Goal: Information Seeking & Learning: Check status

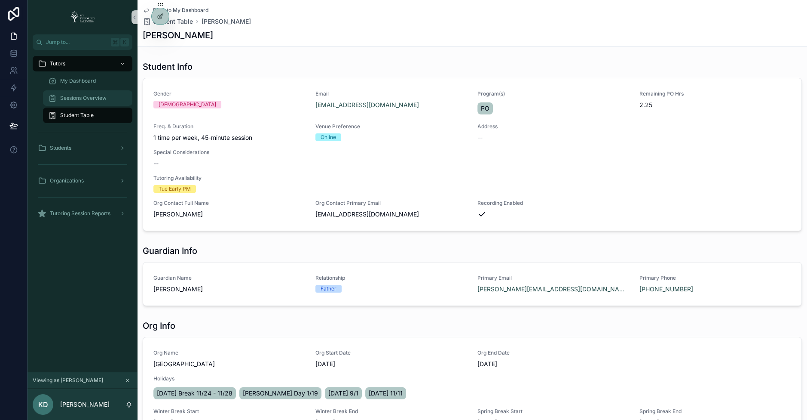
click at [94, 99] on span "Sessions Overview" at bounding box center [83, 98] width 46 height 7
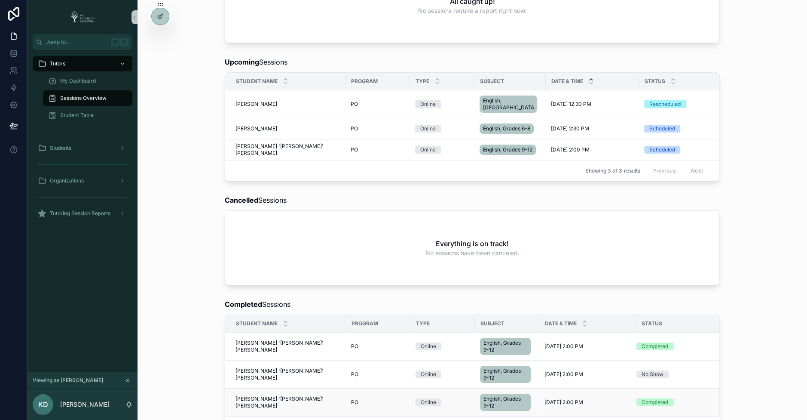
scroll to position [115, 0]
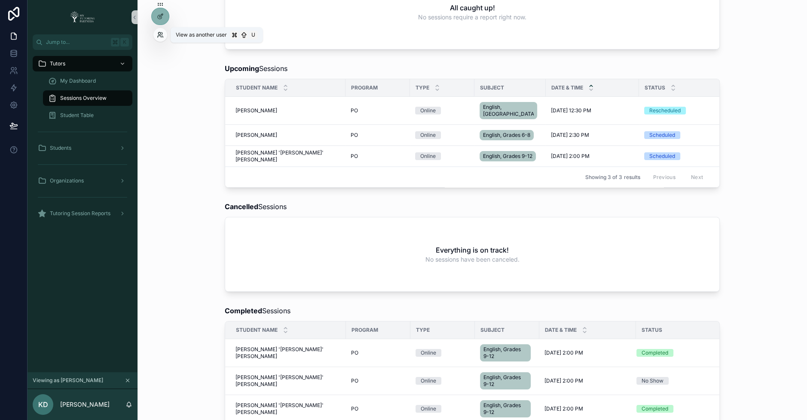
click at [161, 33] on icon at bounding box center [160, 34] width 7 height 7
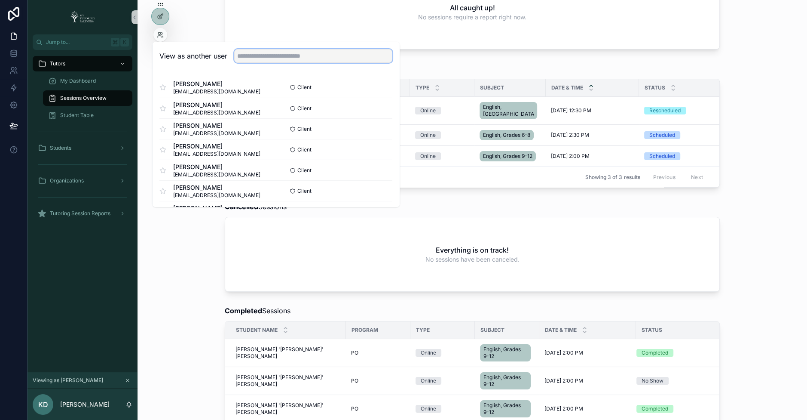
click at [256, 52] on input "text" at bounding box center [313, 56] width 158 height 14
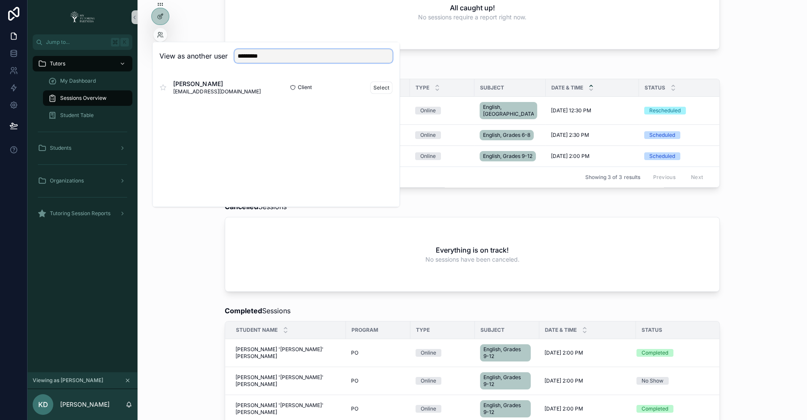
type input "********"
click at [370, 84] on div "Client Select" at bounding box center [334, 87] width 117 height 12
click at [383, 86] on button "Select" at bounding box center [382, 87] width 22 height 12
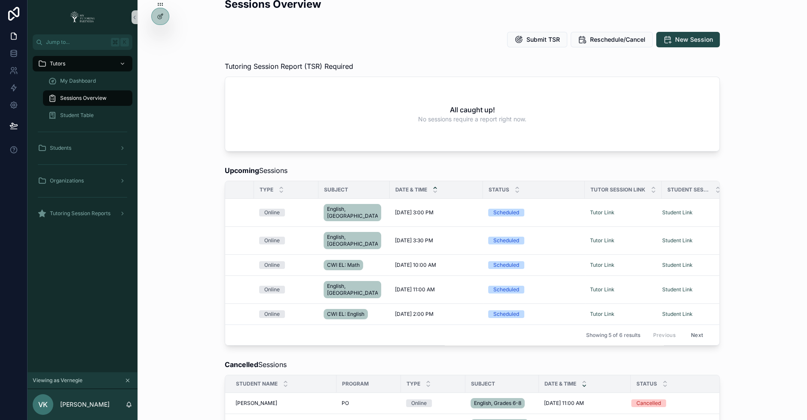
scroll to position [14, 0]
click at [162, 32] on icon at bounding box center [160, 34] width 7 height 7
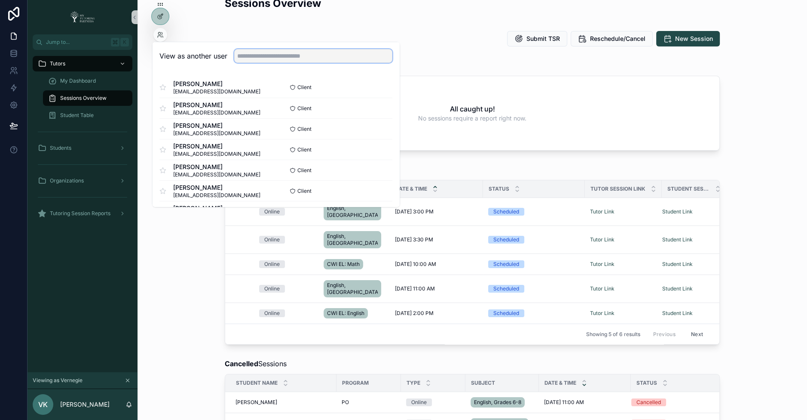
click at [259, 52] on input "text" at bounding box center [313, 56] width 158 height 14
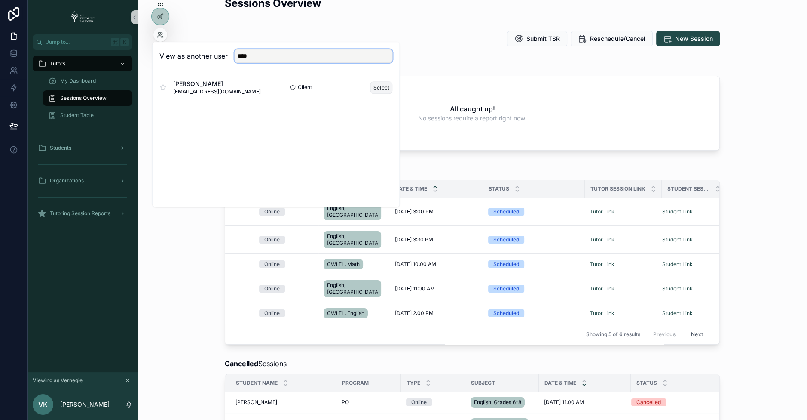
type input "****"
click at [383, 88] on button "Select" at bounding box center [382, 87] width 22 height 12
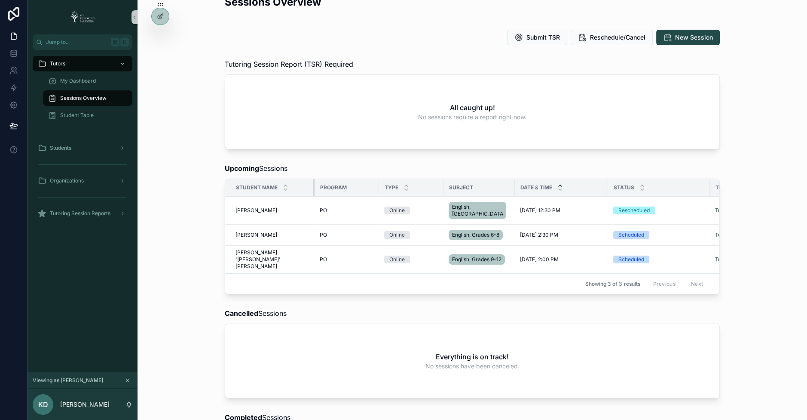
drag, startPoint x: 337, startPoint y: 185, endPoint x: 306, endPoint y: 187, distance: 31.1
click at [313, 187] on div "scrollable content" at bounding box center [314, 187] width 3 height 17
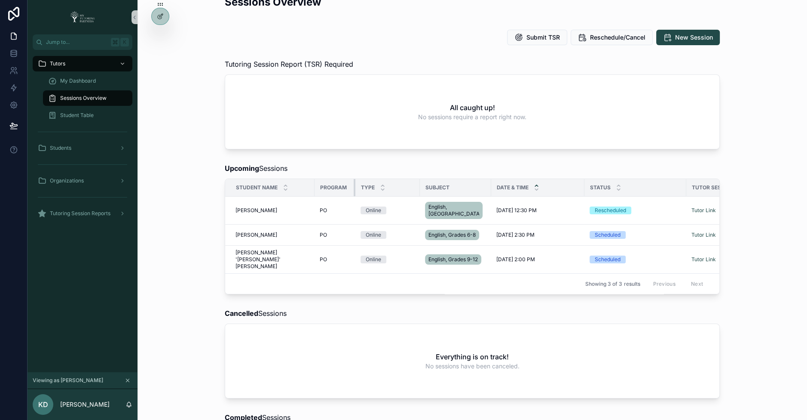
drag, startPoint x: 371, startPoint y: 187, endPoint x: 347, endPoint y: 187, distance: 23.6
click at [354, 187] on div "scrollable content" at bounding box center [355, 187] width 3 height 17
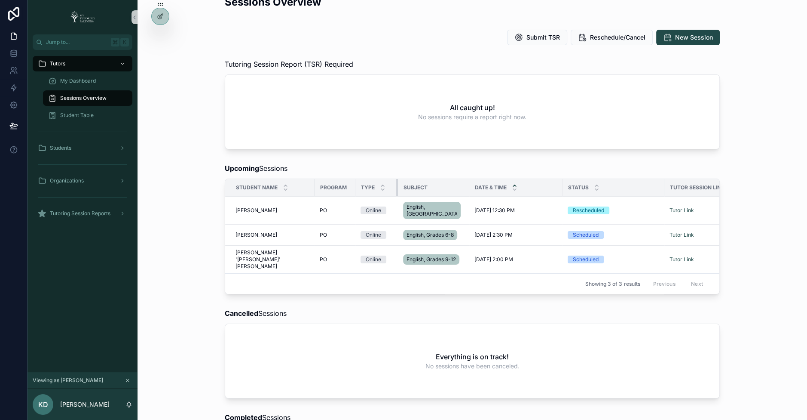
drag, startPoint x: 412, startPoint y: 186, endPoint x: 390, endPoint y: 187, distance: 21.9
click at [396, 187] on div "scrollable content" at bounding box center [397, 187] width 3 height 17
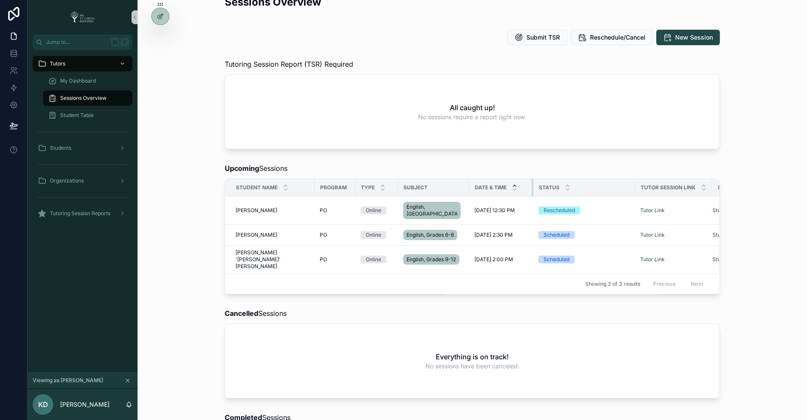
drag, startPoint x: 548, startPoint y: 184, endPoint x: 518, endPoint y: 187, distance: 30.2
click at [532, 187] on div "scrollable content" at bounding box center [533, 187] width 3 height 17
drag, startPoint x: 619, startPoint y: 187, endPoint x: 571, endPoint y: 194, distance: 48.7
click at [585, 194] on div "scrollable content" at bounding box center [586, 187] width 3 height 17
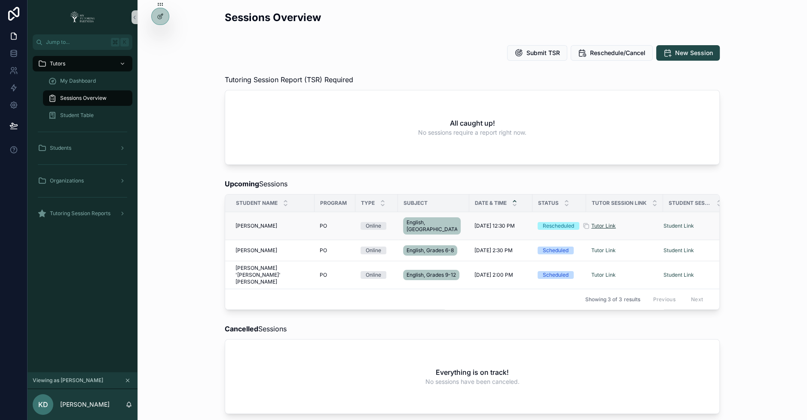
click at [592, 222] on link "Tutor Link" at bounding box center [604, 225] width 25 height 6
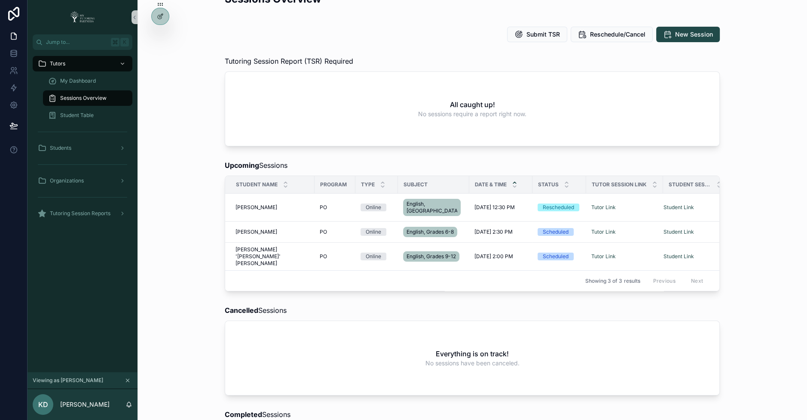
scroll to position [22, 0]
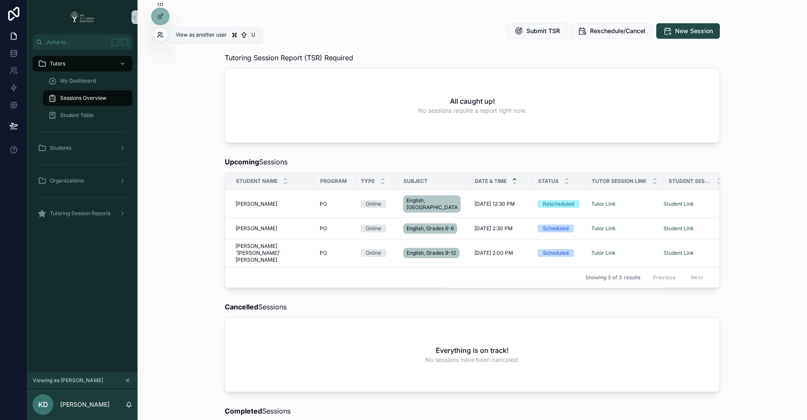
click at [159, 32] on icon at bounding box center [160, 34] width 7 height 7
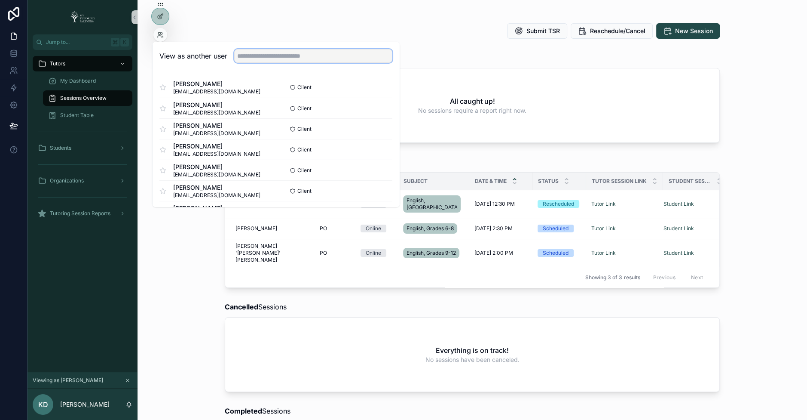
click at [247, 58] on input "text" at bounding box center [313, 56] width 158 height 14
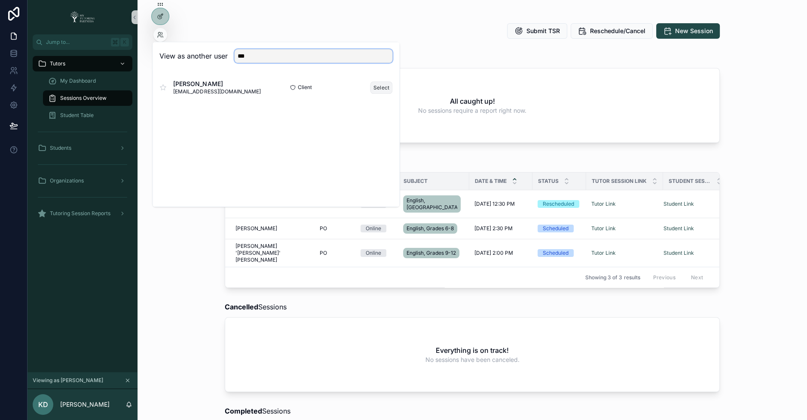
type input "***"
click at [380, 89] on button "Select" at bounding box center [382, 87] width 22 height 12
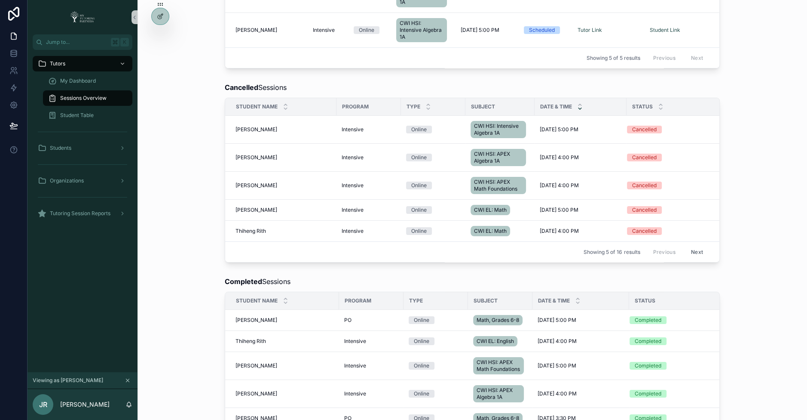
scroll to position [326, 0]
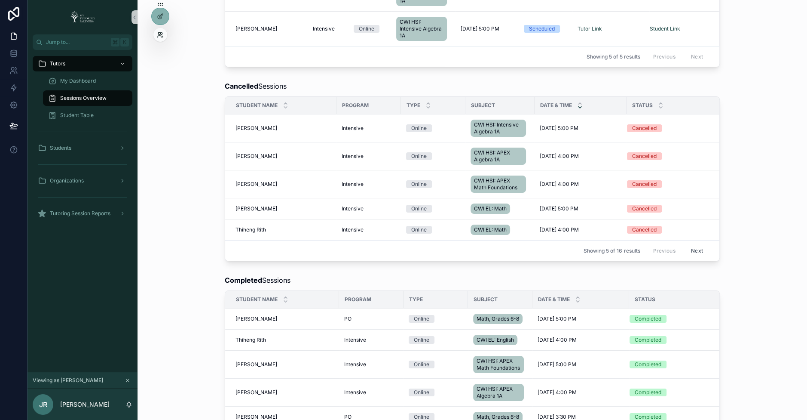
click at [159, 34] on icon at bounding box center [159, 33] width 2 height 2
click at [736, 195] on div "Cancelled Sessions Student Name Program Type Subject Date & Time Status Angelo …" at bounding box center [472, 170] width 656 height 187
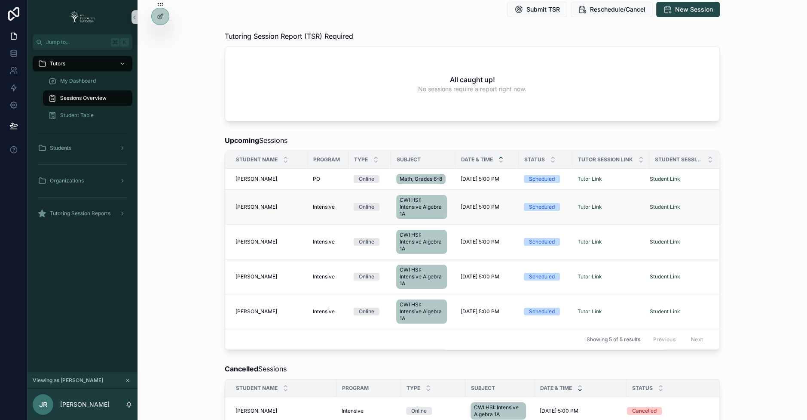
scroll to position [0, 0]
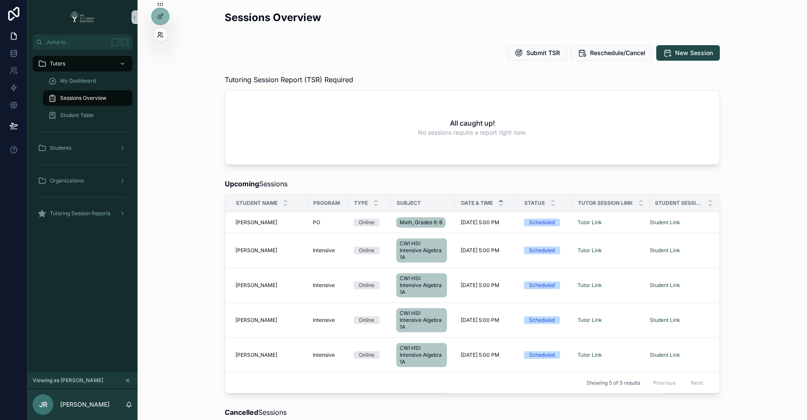
click at [159, 34] on icon at bounding box center [159, 33] width 2 height 2
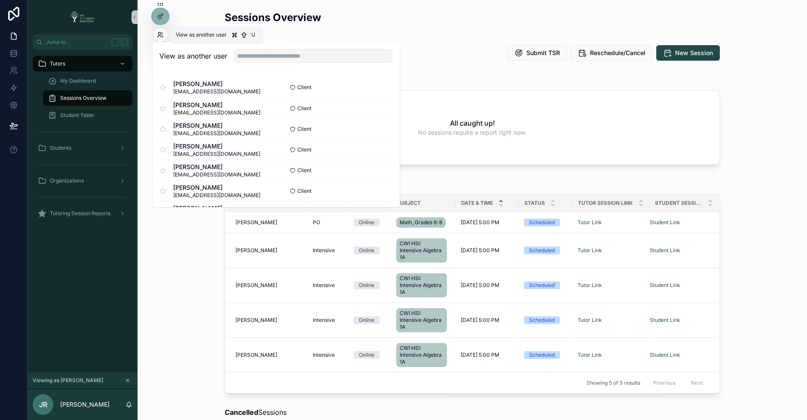
click at [162, 35] on icon at bounding box center [160, 34] width 7 height 7
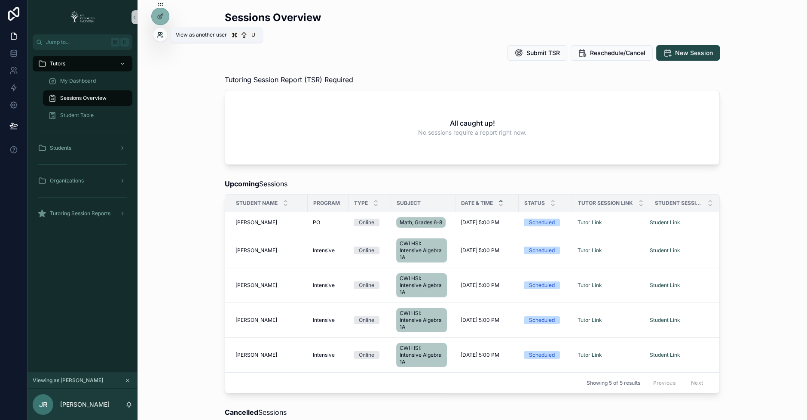
click at [163, 36] on icon at bounding box center [162, 37] width 1 height 2
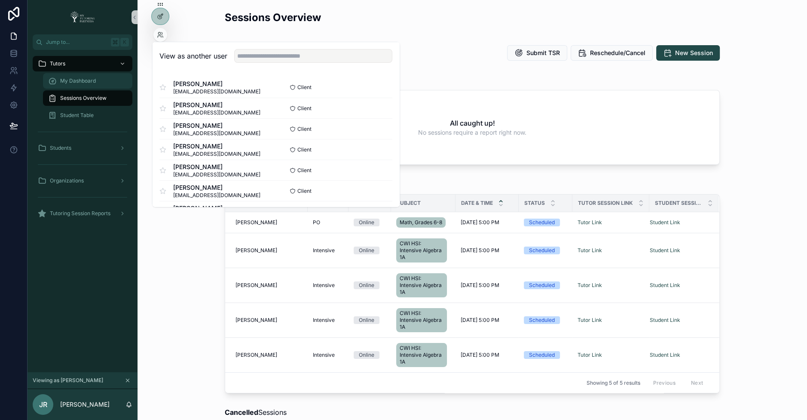
click at [113, 83] on div "My Dashboard" at bounding box center [87, 81] width 79 height 14
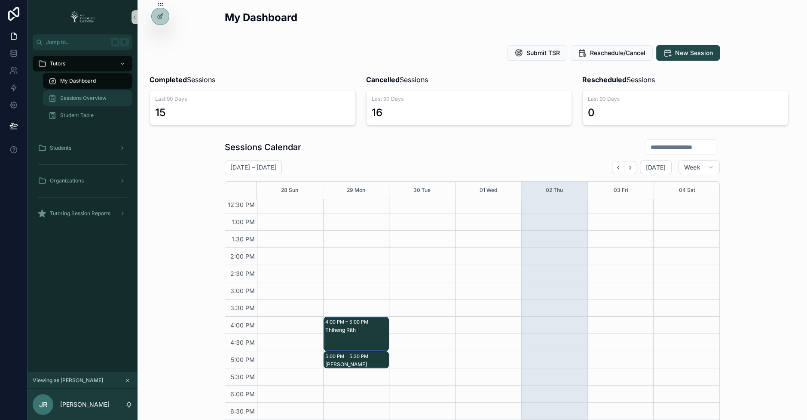
click at [91, 101] on span "Sessions Overview" at bounding box center [83, 98] width 46 height 7
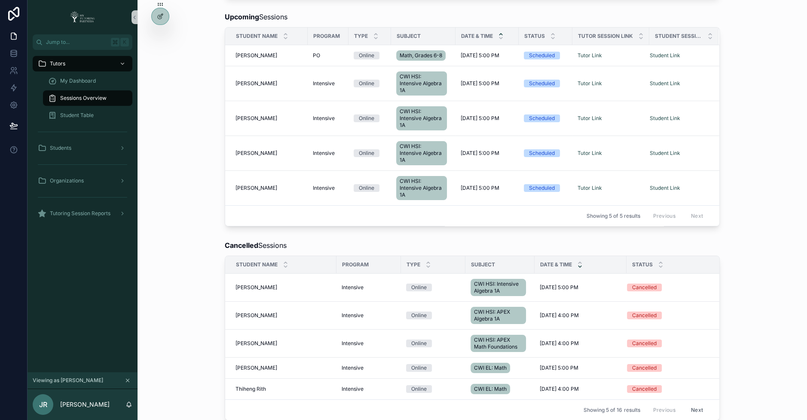
scroll to position [169, 0]
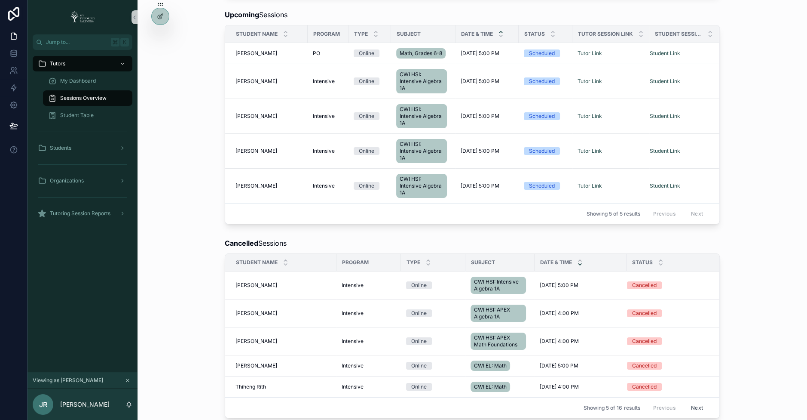
click at [187, 283] on div "Cancelled Sessions Student Name Program Type Subject Date & Time Status Angelo …" at bounding box center [472, 327] width 656 height 187
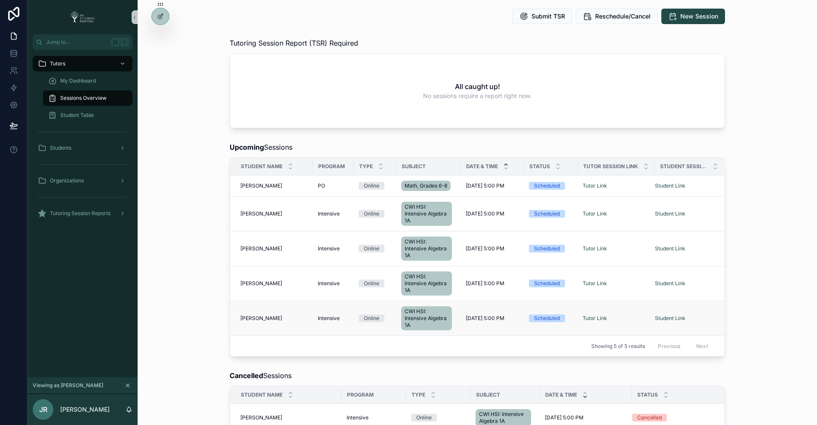
scroll to position [40, 0]
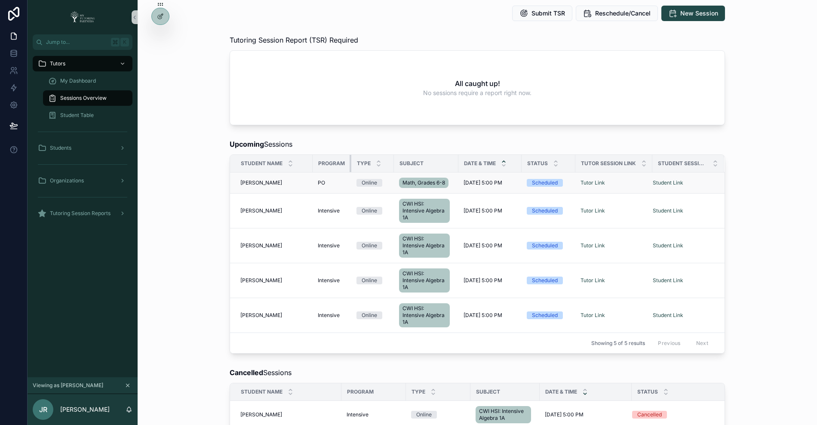
drag, startPoint x: 352, startPoint y: 162, endPoint x: 350, endPoint y: 175, distance: 13.5
click at [350, 175] on table "Student Name Program Type Subject Date & Time Status Tutor Session Link Student…" at bounding box center [477, 244] width 494 height 178
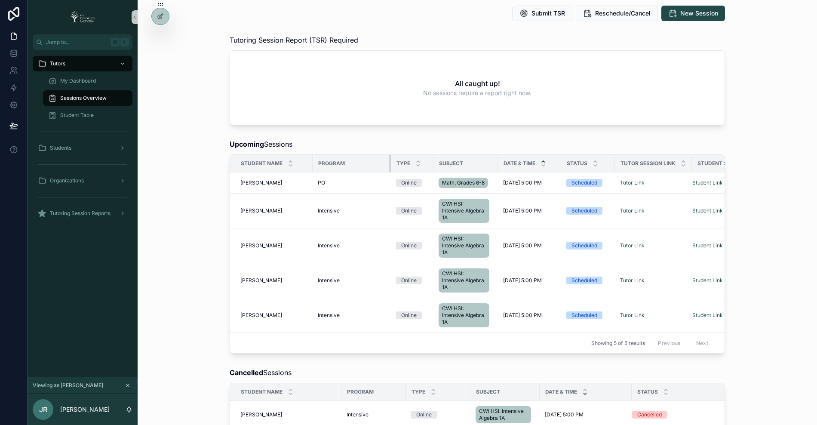
drag, startPoint x: 350, startPoint y: 164, endPoint x: 389, endPoint y: 169, distance: 39.4
click at [390, 169] on div "scrollable content" at bounding box center [390, 163] width 3 height 17
drag, startPoint x: 613, startPoint y: 163, endPoint x: 721, endPoint y: 154, distance: 108.3
click at [721, 155] on div "scrollable content" at bounding box center [722, 163] width 3 height 17
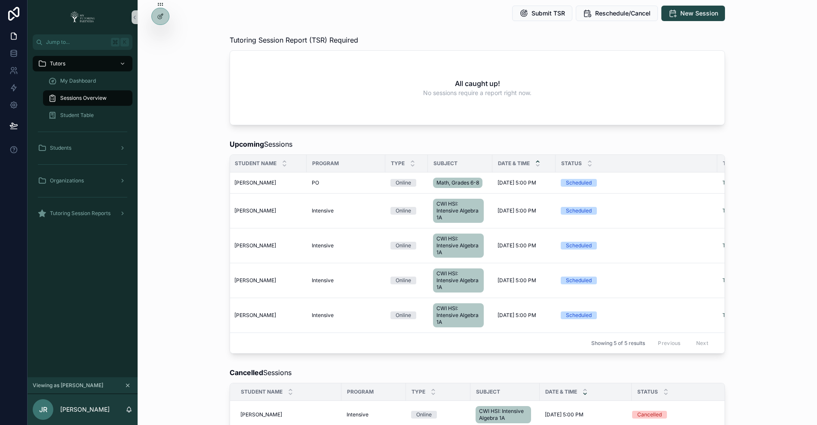
scroll to position [0, 0]
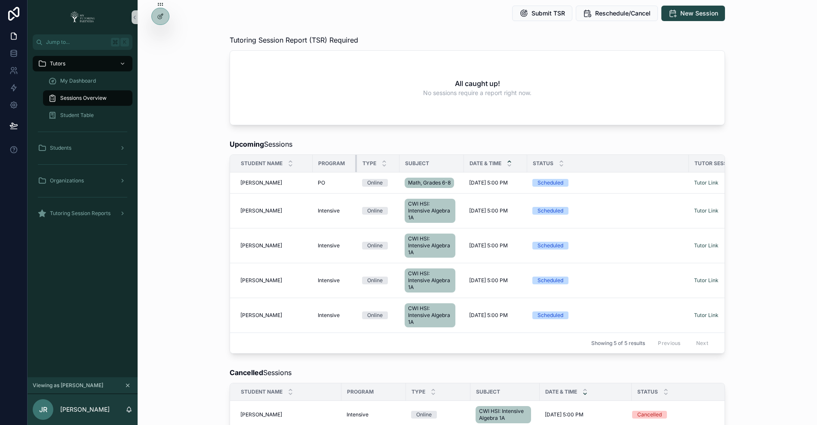
drag, startPoint x: 389, startPoint y: 163, endPoint x: 355, endPoint y: 168, distance: 34.7
click at [355, 168] on div "scrollable content" at bounding box center [356, 163] width 3 height 17
click at [686, 164] on div "Status" at bounding box center [607, 163] width 161 height 16
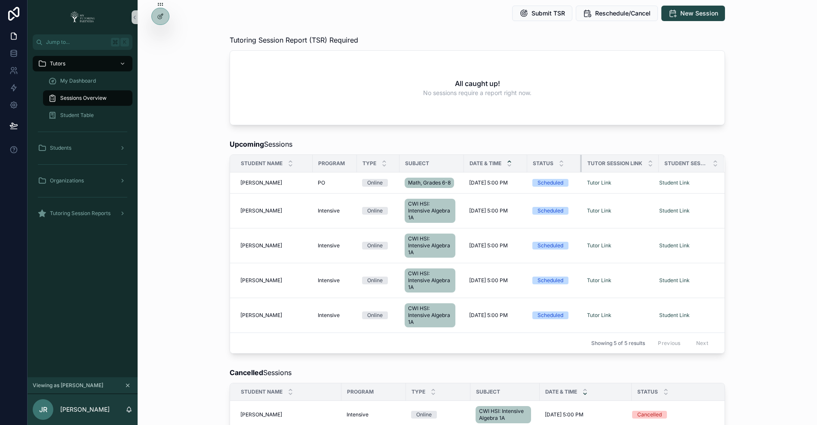
drag, startPoint x: 687, startPoint y: 163, endPoint x: 579, endPoint y: 166, distance: 107.1
click at [580, 166] on div "scrollable content" at bounding box center [581, 163] width 3 height 17
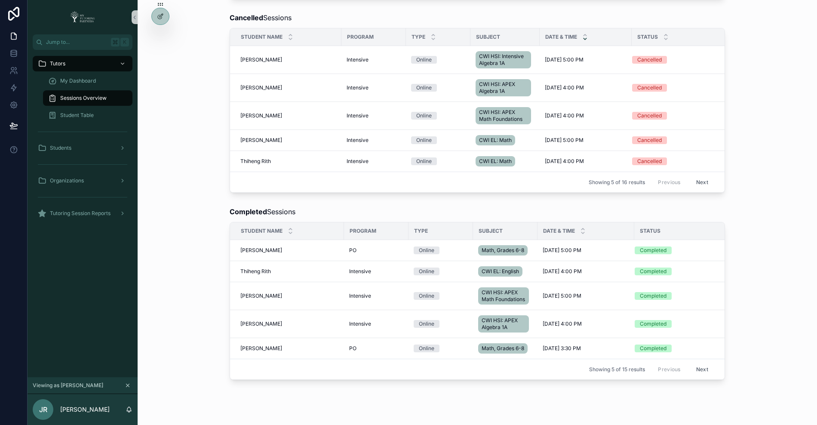
scroll to position [415, 0]
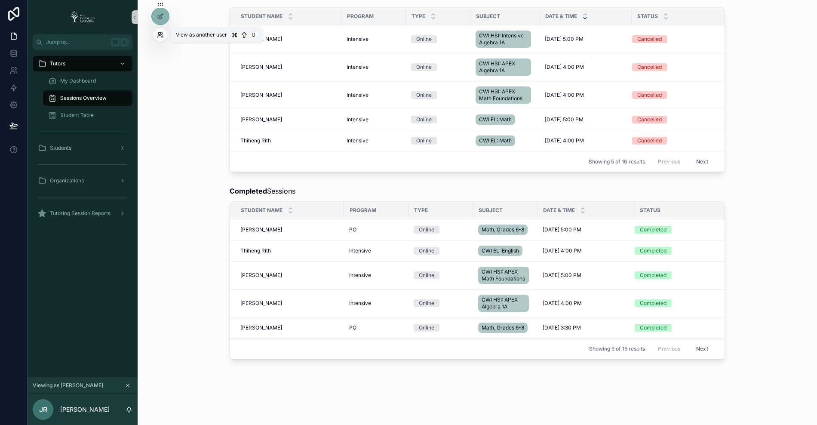
click at [162, 35] on icon at bounding box center [160, 34] width 7 height 7
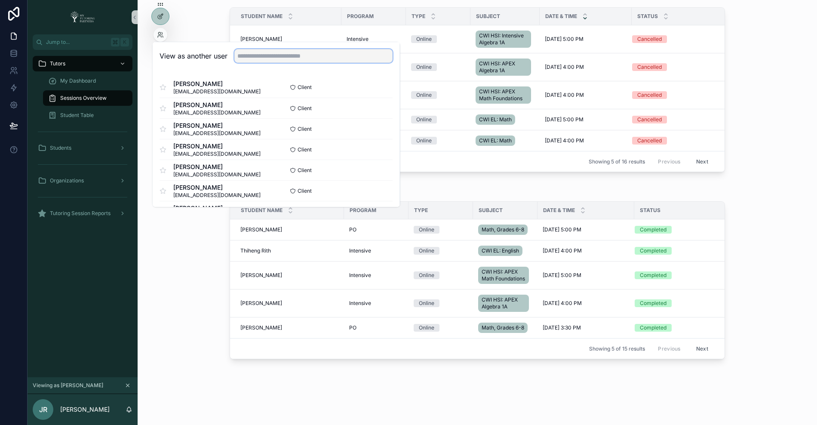
click at [255, 50] on input "text" at bounding box center [313, 56] width 158 height 14
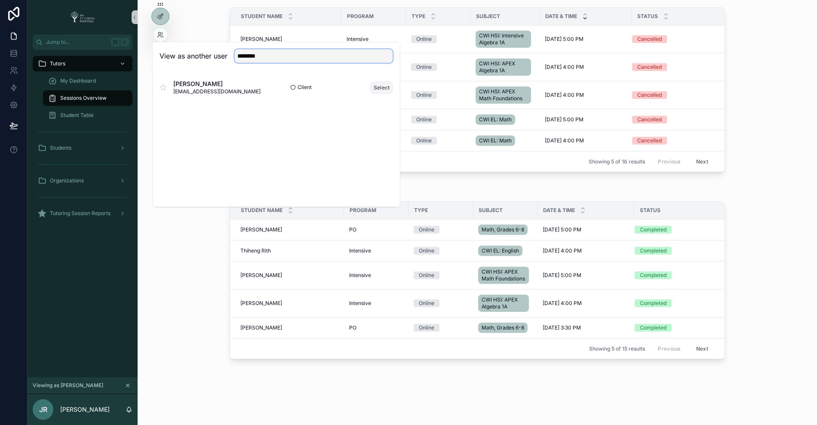
type input "********"
click at [378, 85] on button "Select" at bounding box center [382, 87] width 22 height 12
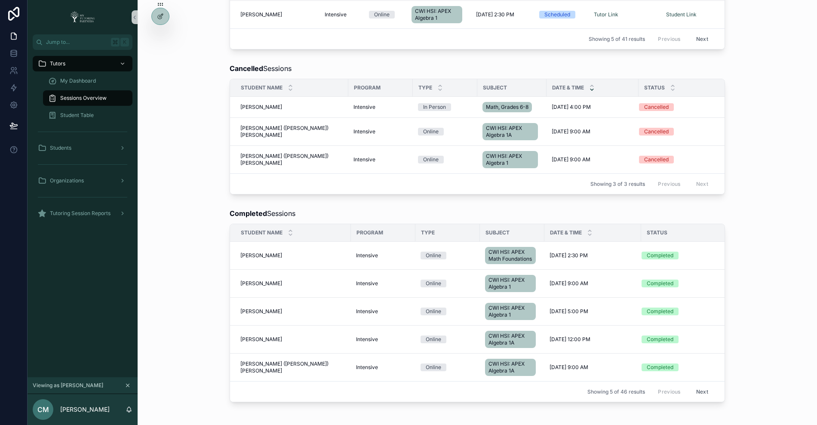
scroll to position [380, 0]
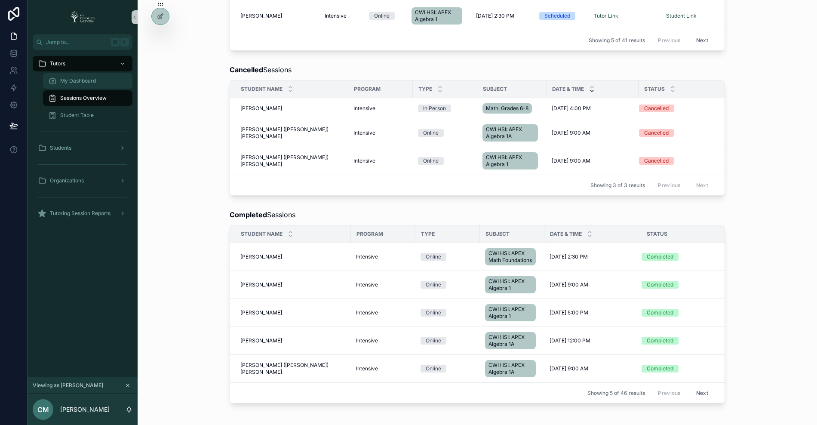
click at [93, 82] on span "My Dashboard" at bounding box center [78, 80] width 36 height 7
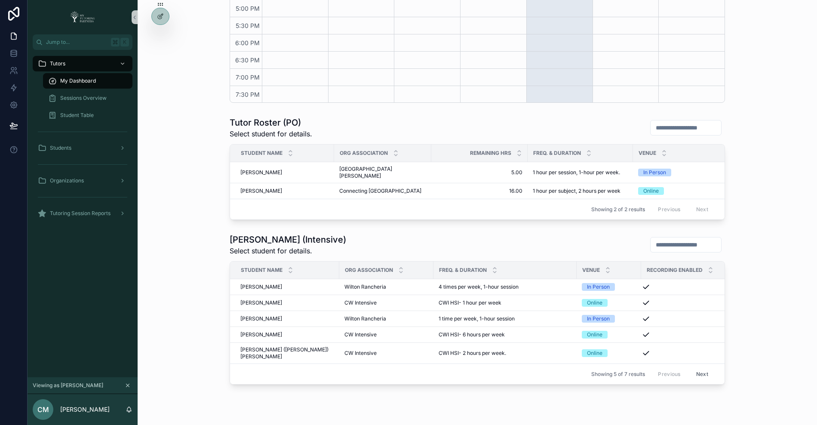
scroll to position [372, 0]
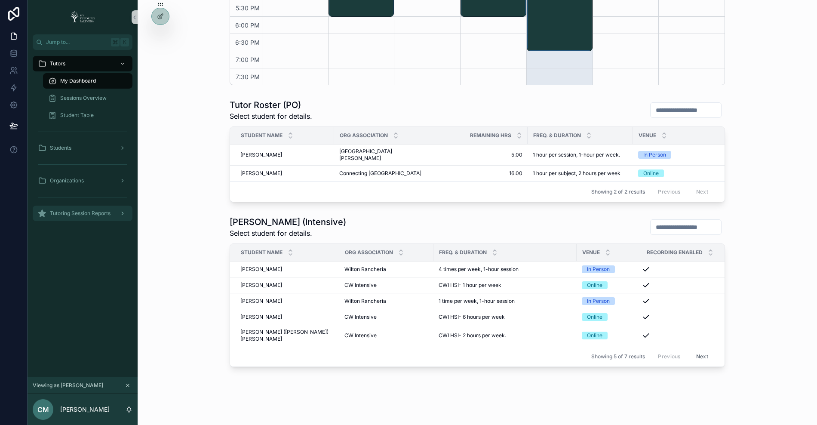
click at [111, 212] on div "Tutoring Session Reports" at bounding box center [82, 213] width 89 height 14
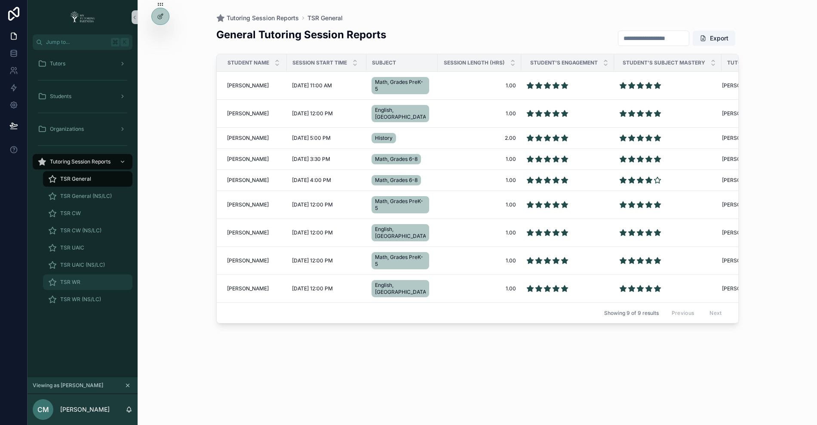
click at [89, 282] on div "TSR WR" at bounding box center [87, 282] width 79 height 14
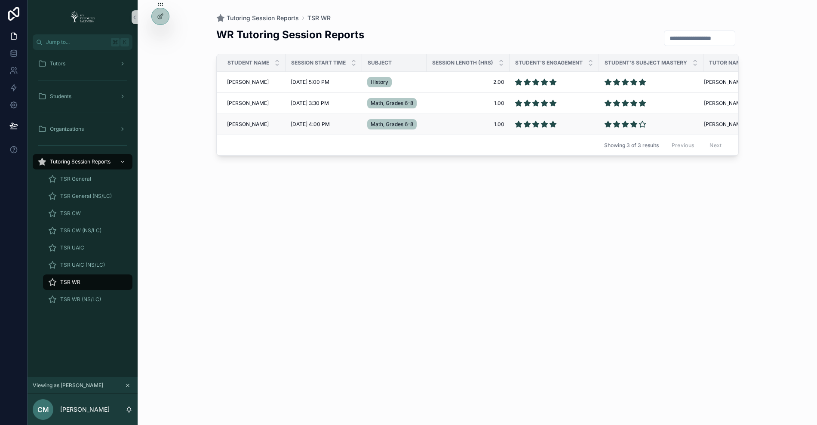
click at [236, 124] on span "Josiah Kakar" at bounding box center [248, 124] width 42 height 7
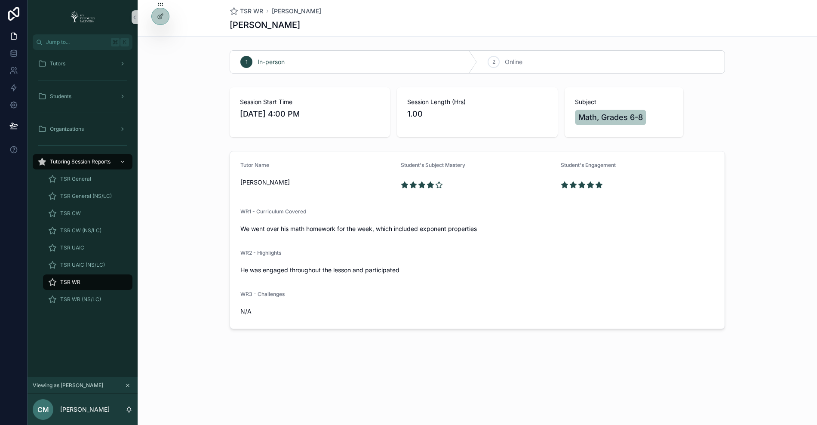
click at [84, 280] on div "TSR WR" at bounding box center [87, 282] width 79 height 14
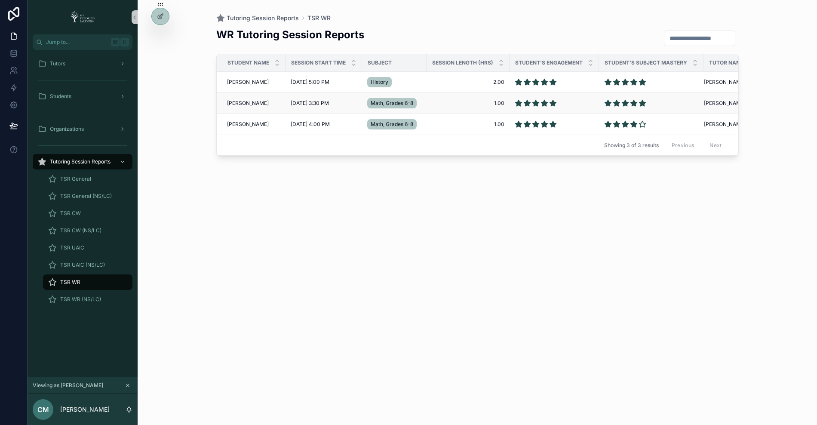
click at [247, 100] on span "NaLani Patterson-Mataafa" at bounding box center [248, 103] width 42 height 7
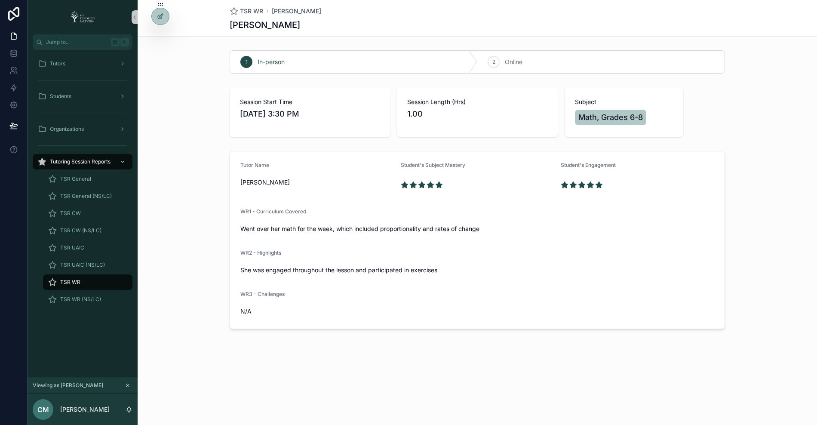
click at [89, 279] on div "TSR WR" at bounding box center [87, 282] width 79 height 14
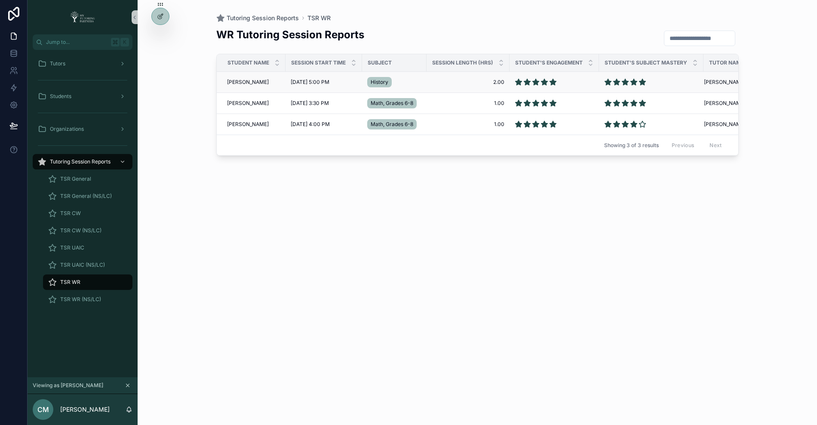
click at [237, 79] on span "Erica Padron" at bounding box center [248, 82] width 42 height 7
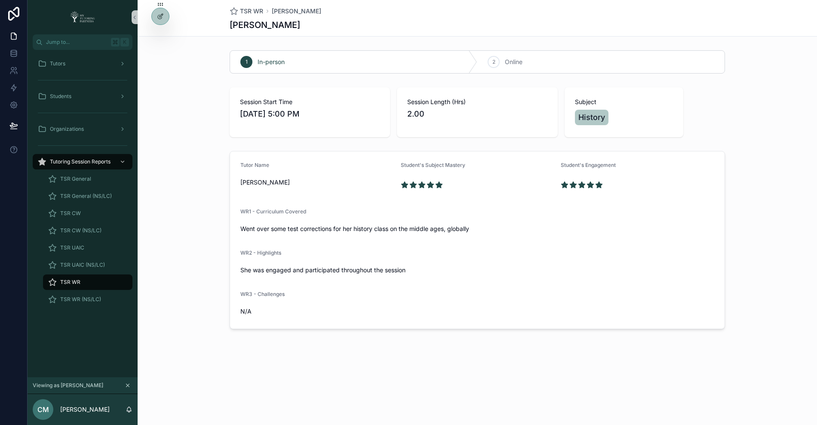
click at [98, 284] on div "TSR WR" at bounding box center [87, 282] width 79 height 14
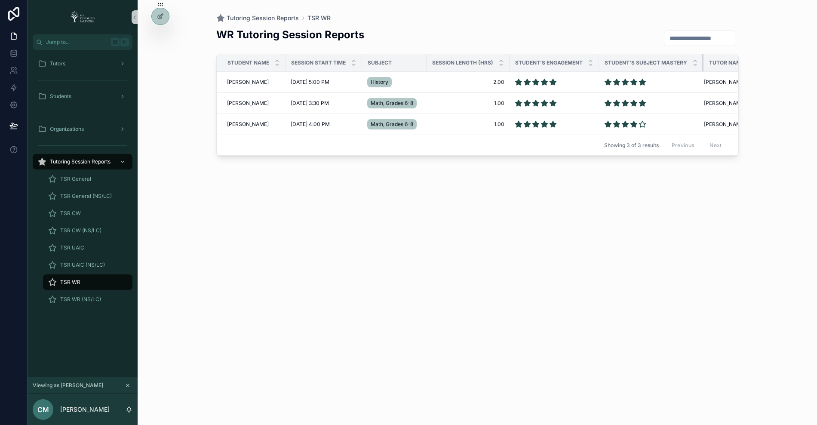
drag, startPoint x: 707, startPoint y: 61, endPoint x: 686, endPoint y: 60, distance: 20.6
click at [680, 67] on th "Student's Subject Mastery" at bounding box center [651, 63] width 104 height 18
drag, startPoint x: 708, startPoint y: 64, endPoint x: 693, endPoint y: 70, distance: 16.2
click at [693, 70] on th "Student's Subject Mastery" at bounding box center [651, 63] width 104 height 18
drag, startPoint x: 708, startPoint y: 61, endPoint x: 696, endPoint y: 62, distance: 11.6
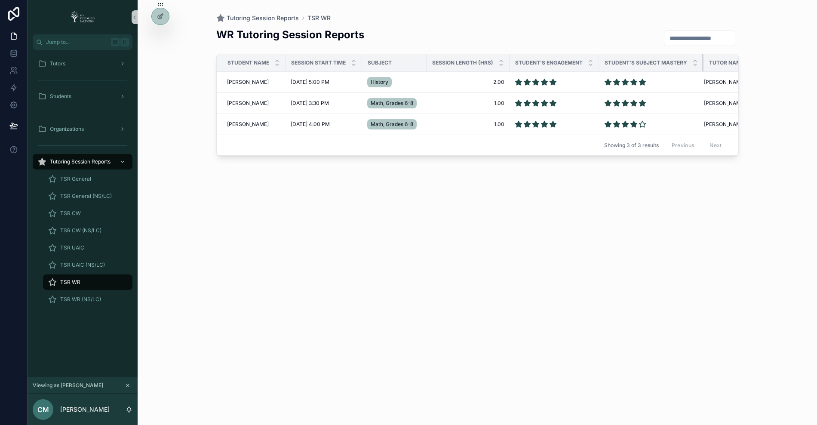
click at [696, 62] on th "Student's Subject Mastery" at bounding box center [651, 63] width 104 height 18
drag, startPoint x: 602, startPoint y: 63, endPoint x: 593, endPoint y: 67, distance: 10.2
click at [593, 67] on th "Student's Engagement" at bounding box center [553, 63] width 89 height 18
click at [99, 62] on div "Tutors" at bounding box center [82, 64] width 89 height 14
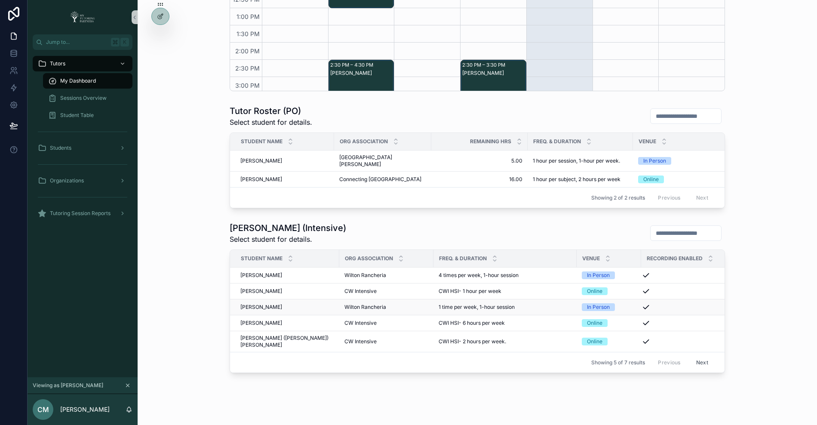
scroll to position [367, 0]
click at [699, 355] on button "Next" at bounding box center [702, 361] width 24 height 13
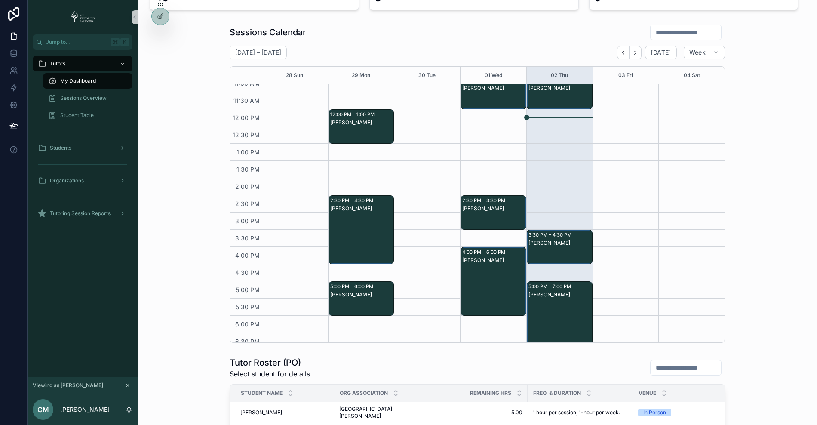
scroll to position [147, 0]
click at [625, 52] on icon "Back" at bounding box center [623, 52] width 6 height 6
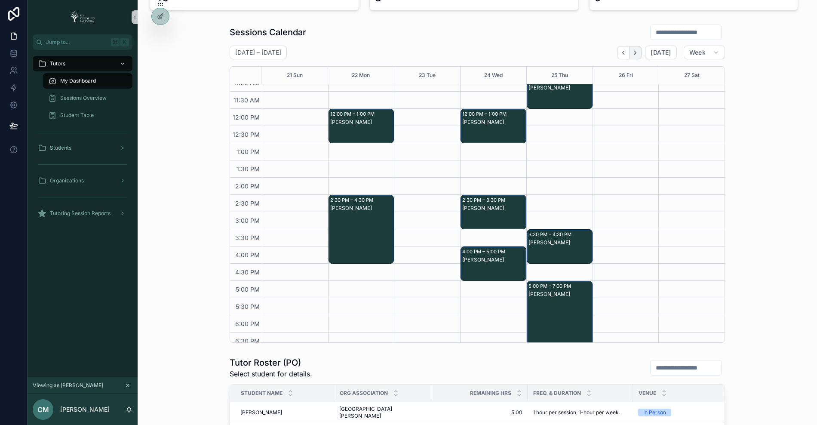
click at [637, 51] on icon "Next" at bounding box center [635, 52] width 6 height 6
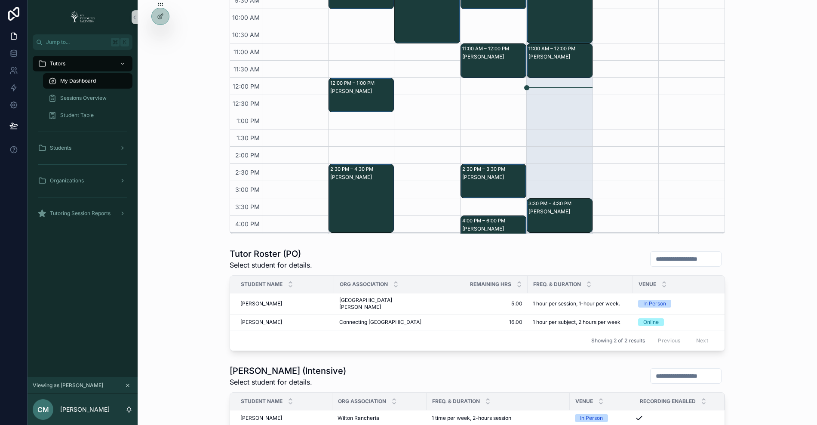
scroll to position [32, 0]
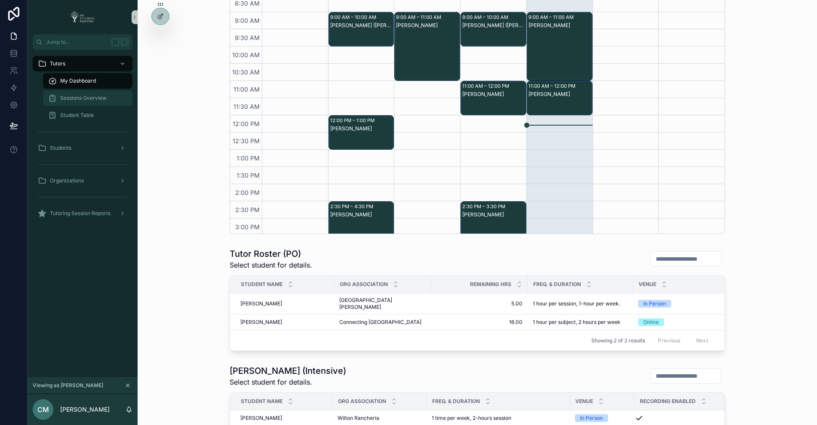
click at [93, 98] on span "Sessions Overview" at bounding box center [83, 98] width 46 height 7
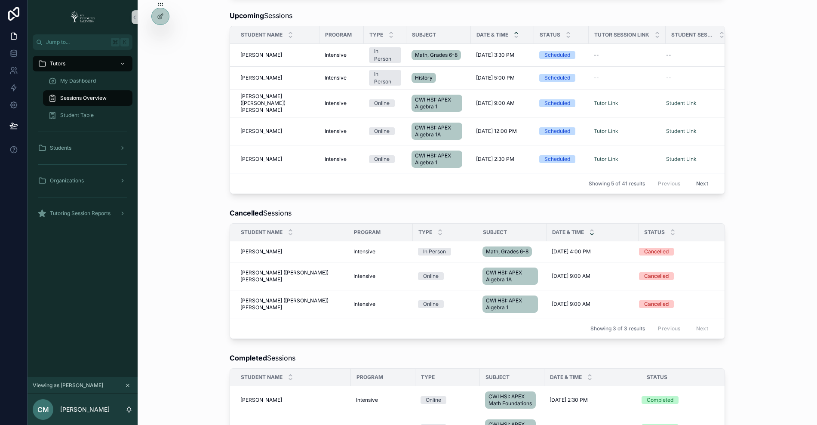
scroll to position [238, 0]
drag, startPoint x: 630, startPoint y: 230, endPoint x: 615, endPoint y: 230, distance: 14.6
click at [622, 230] on div "scrollable content" at bounding box center [623, 231] width 3 height 17
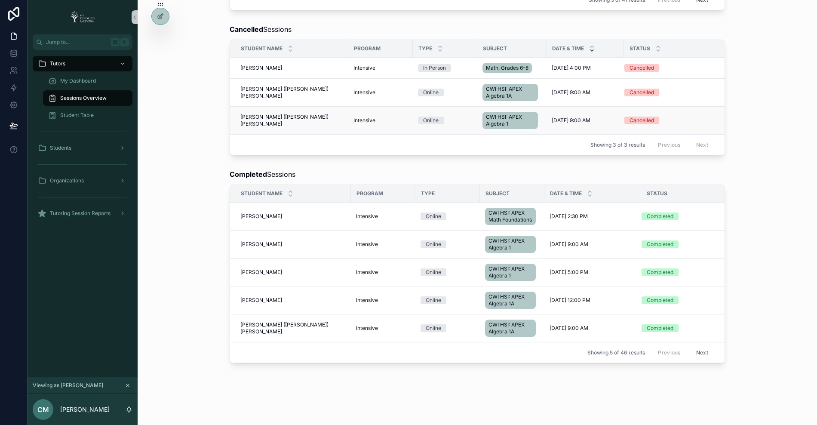
scroll to position [424, 0]
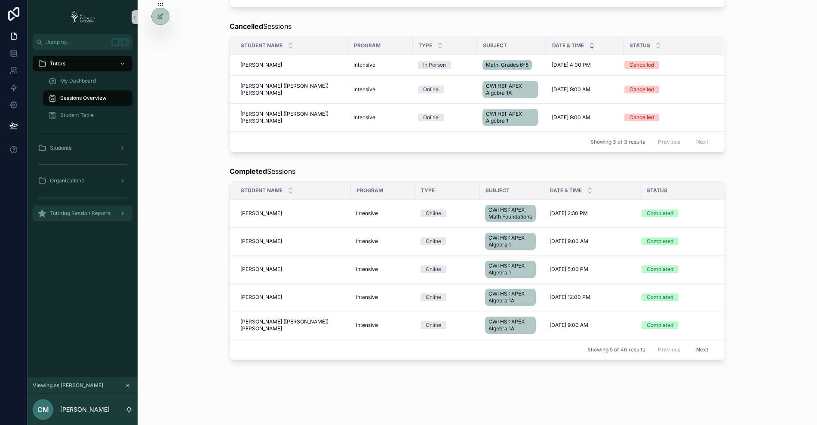
click at [105, 214] on span "Tutoring Session Reports" at bounding box center [80, 213] width 61 height 7
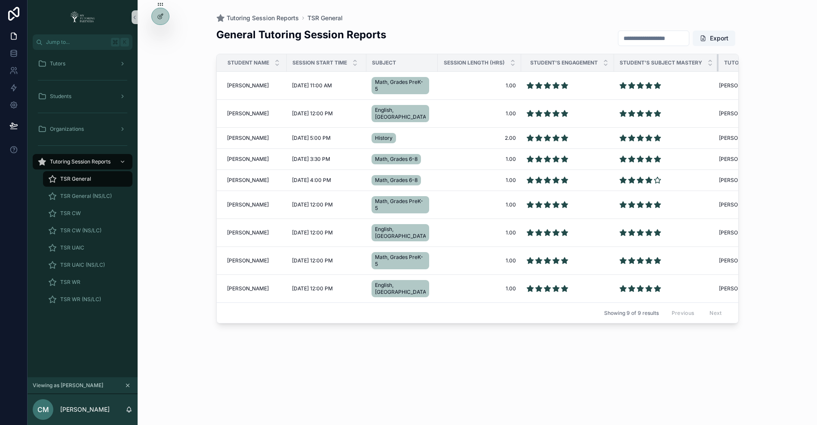
drag, startPoint x: 720, startPoint y: 61, endPoint x: 695, endPoint y: 66, distance: 25.4
click at [695, 66] on th "Student's Subject Mastery" at bounding box center [666, 63] width 104 height 18
drag, startPoint x: 613, startPoint y: 65, endPoint x: 591, endPoint y: 69, distance: 22.6
click at [591, 69] on th "Student's Engagement" at bounding box center [565, 63] width 89 height 18
drag, startPoint x: 518, startPoint y: 63, endPoint x: 500, endPoint y: 64, distance: 19.0
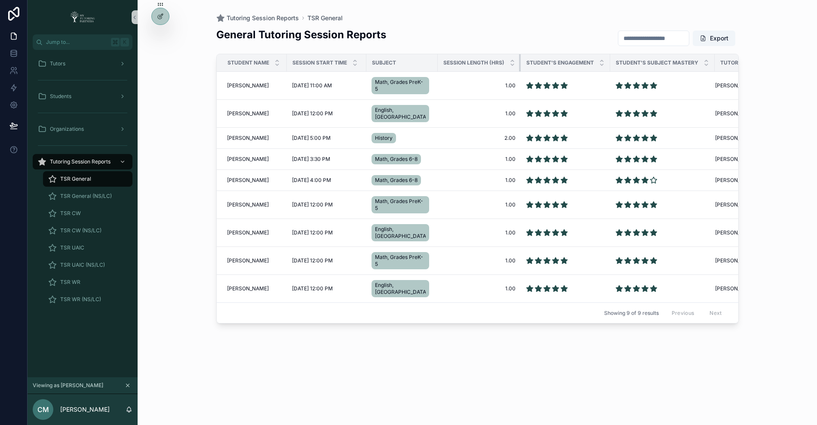
click at [500, 64] on th "Session Length (Hrs)" at bounding box center [479, 63] width 83 height 18
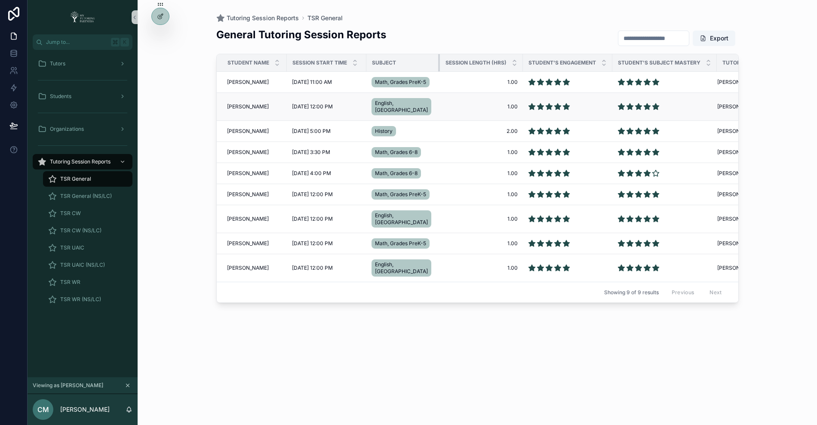
drag, startPoint x: 436, startPoint y: 63, endPoint x: 398, endPoint y: 110, distance: 60.8
click at [398, 110] on table "Student Name Session Start Time Subject Session Length (Hrs) Student's Engageme…" at bounding box center [499, 167] width 565 height 227
drag, startPoint x: 291, startPoint y: 63, endPoint x: 284, endPoint y: 64, distance: 7.4
click at [284, 64] on div "scrollable content" at bounding box center [285, 62] width 3 height 17
click at [437, 62] on div "scrollable content" at bounding box center [438, 62] width 3 height 17
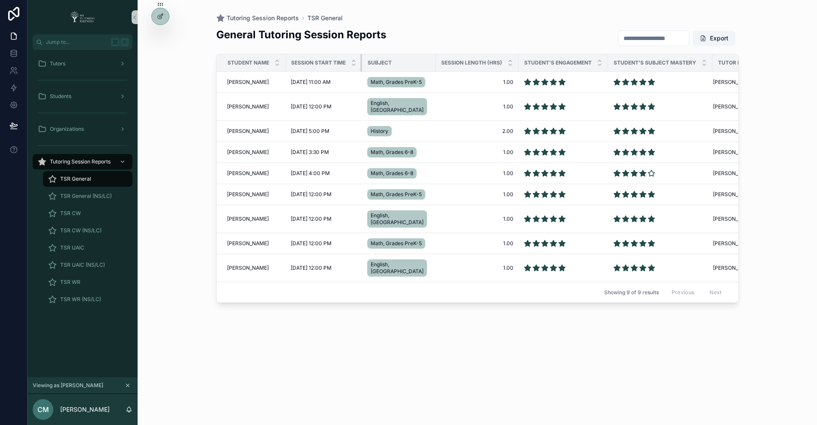
drag, startPoint x: 364, startPoint y: 62, endPoint x: 358, endPoint y: 63, distance: 5.7
click at [358, 63] on th "Session Start Time" at bounding box center [323, 63] width 77 height 18
drag, startPoint x: 515, startPoint y: 61, endPoint x: 509, endPoint y: 62, distance: 6.9
click at [509, 62] on th "Session Length (Hrs)" at bounding box center [476, 63] width 83 height 18
drag, startPoint x: 606, startPoint y: 64, endPoint x: 595, endPoint y: 64, distance: 10.3
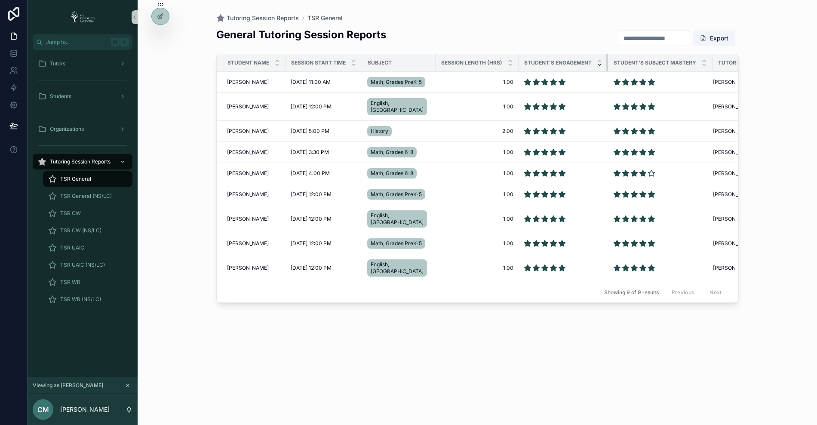
click at [595, 64] on th "Student's Engagement" at bounding box center [562, 63] width 89 height 18
drag, startPoint x: 710, startPoint y: 64, endPoint x: 701, endPoint y: 68, distance: 9.8
click at [701, 68] on th "Student's Subject Mastery" at bounding box center [660, 63] width 104 height 18
click at [75, 191] on div "TSR General (NS/LC)" at bounding box center [87, 196] width 79 height 14
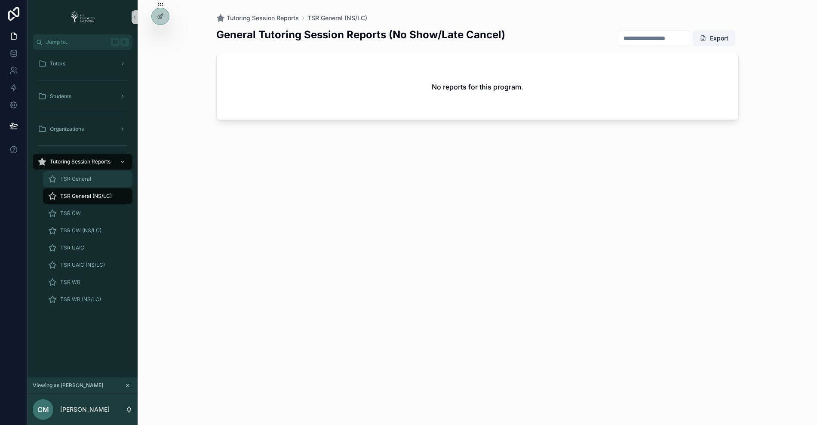
click at [81, 174] on div "TSR General" at bounding box center [87, 179] width 79 height 14
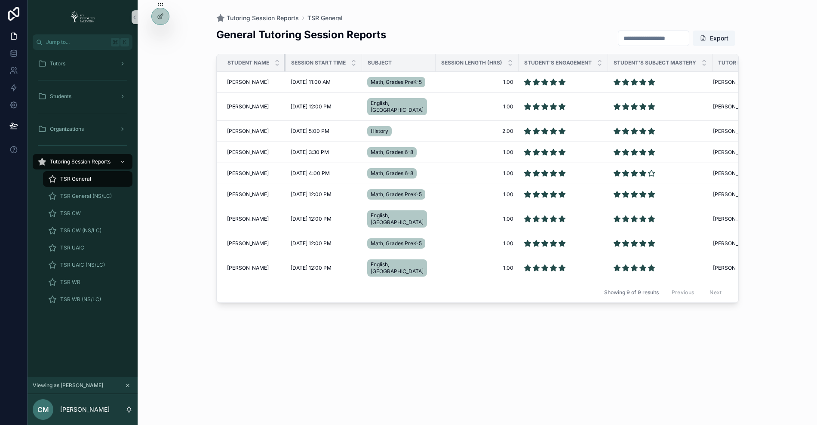
drag, startPoint x: 284, startPoint y: 63, endPoint x: 275, endPoint y: 70, distance: 12.0
click at [275, 70] on th "Student Name" at bounding box center [251, 63] width 69 height 18
drag, startPoint x: 360, startPoint y: 62, endPoint x: 353, endPoint y: 62, distance: 7.8
click at [353, 62] on th "Session Start Time" at bounding box center [323, 63] width 77 height 18
drag, startPoint x: 515, startPoint y: 64, endPoint x: 505, endPoint y: 65, distance: 9.5
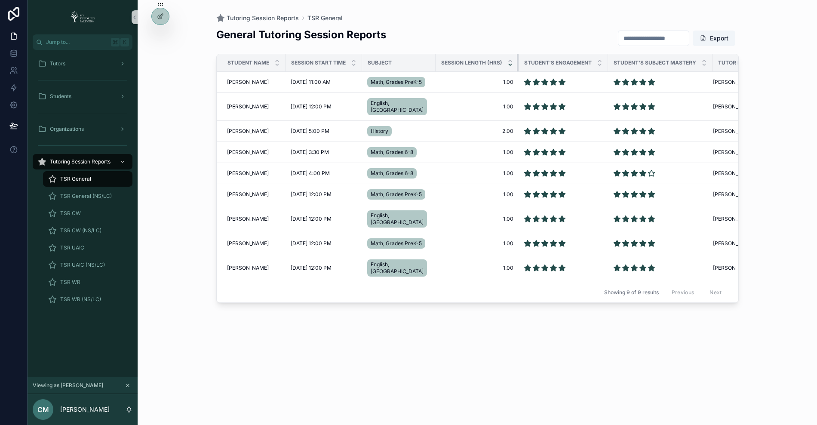
click at [505, 65] on th "Session Length (Hrs)" at bounding box center [476, 63] width 83 height 18
click at [189, 195] on div "Tutoring Session Reports TSR General General Tutoring Session Reports Export St…" at bounding box center [477, 212] width 679 height 425
click at [163, 34] on icon at bounding box center [160, 34] width 7 height 7
click at [158, 37] on icon at bounding box center [160, 34] width 7 height 7
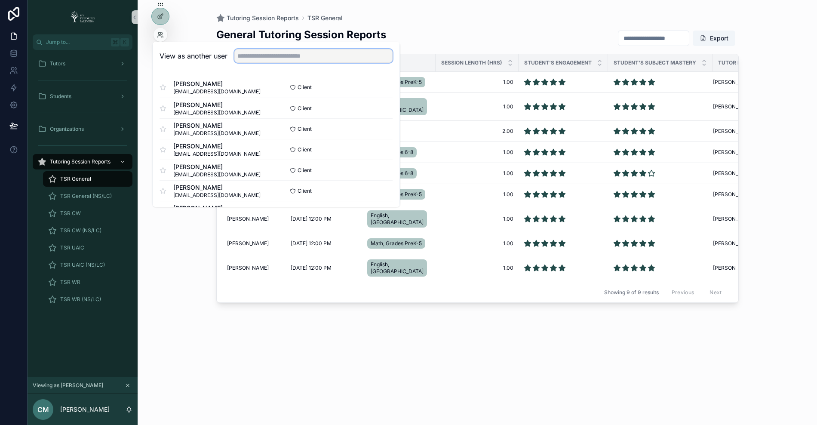
click at [290, 53] on input "text" at bounding box center [313, 56] width 158 height 14
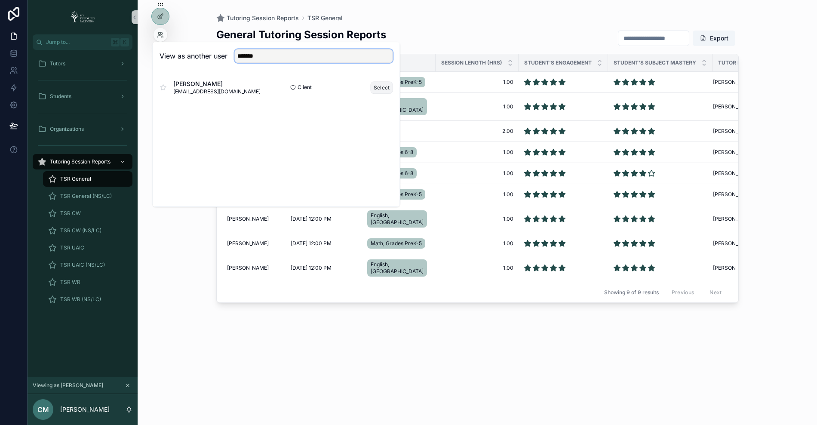
type input "*******"
click at [386, 84] on button "Select" at bounding box center [382, 87] width 22 height 12
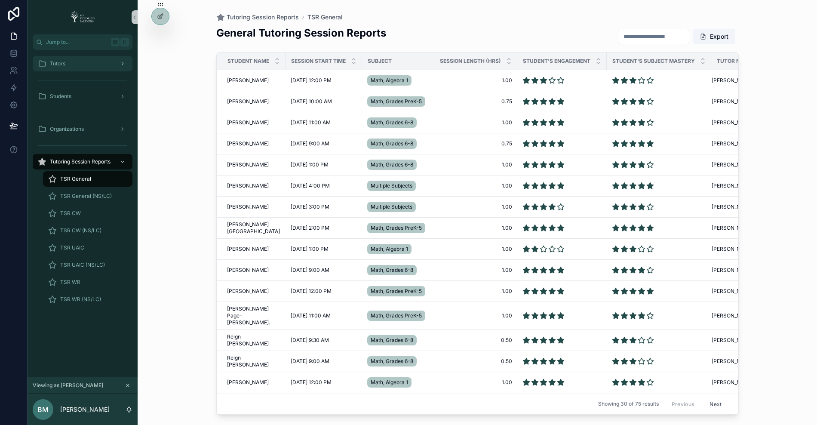
click at [83, 70] on div "Tutors" at bounding box center [82, 64] width 89 height 14
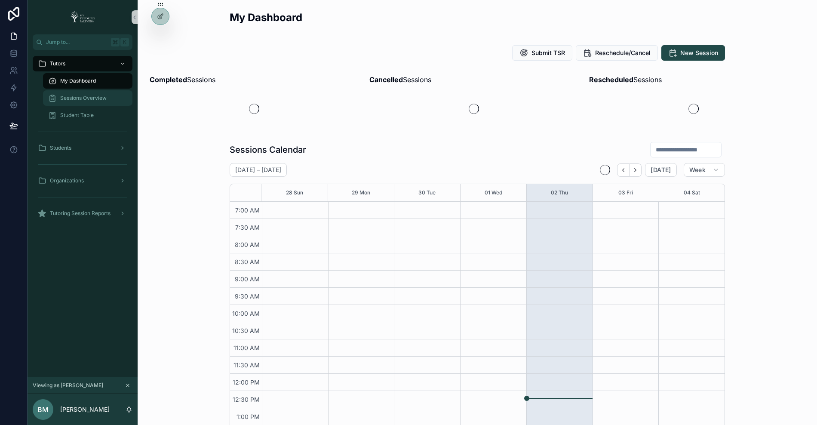
scroll to position [188, 0]
click at [86, 112] on span "Student Table" at bounding box center [77, 115] width 34 height 7
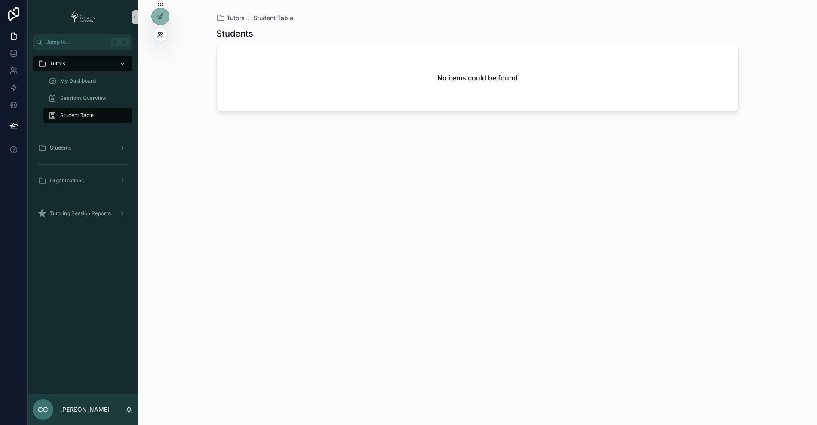
click at [162, 35] on icon at bounding box center [160, 34] width 7 height 7
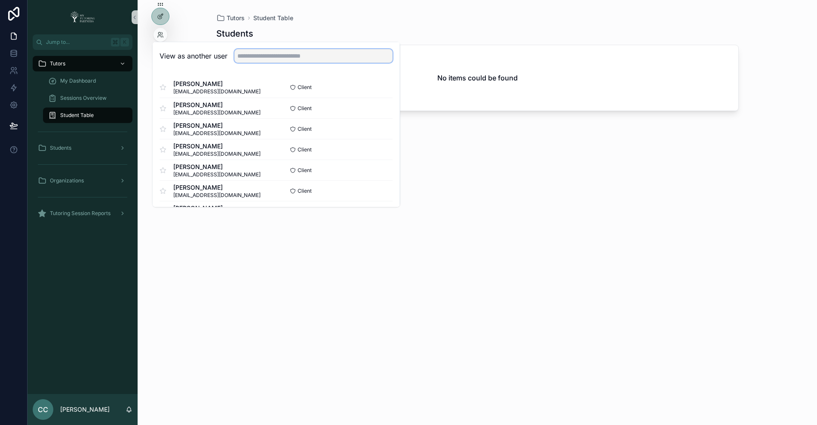
click at [270, 57] on input "text" at bounding box center [313, 56] width 158 height 14
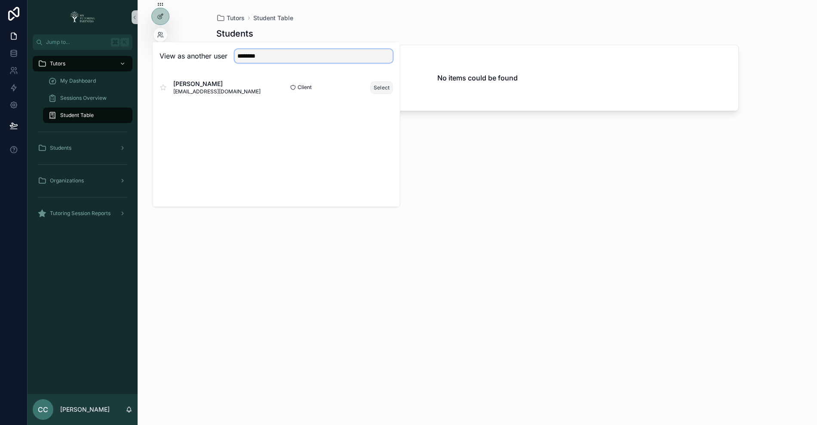
type input "********"
click at [380, 83] on button "Select" at bounding box center [382, 87] width 22 height 12
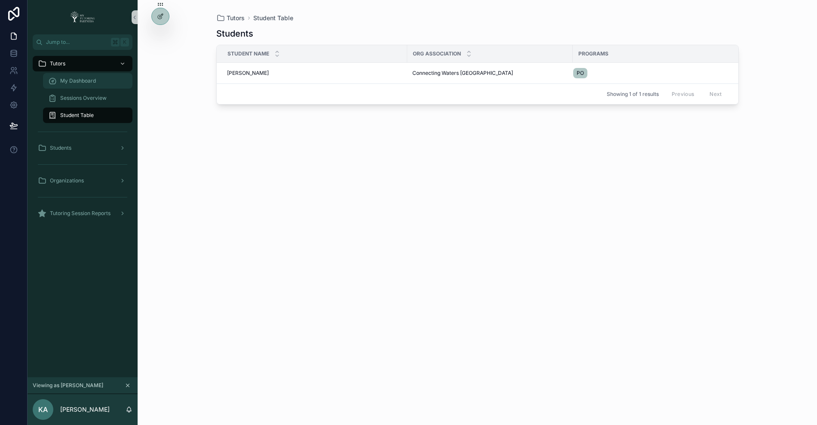
click at [100, 78] on div "My Dashboard" at bounding box center [87, 81] width 79 height 14
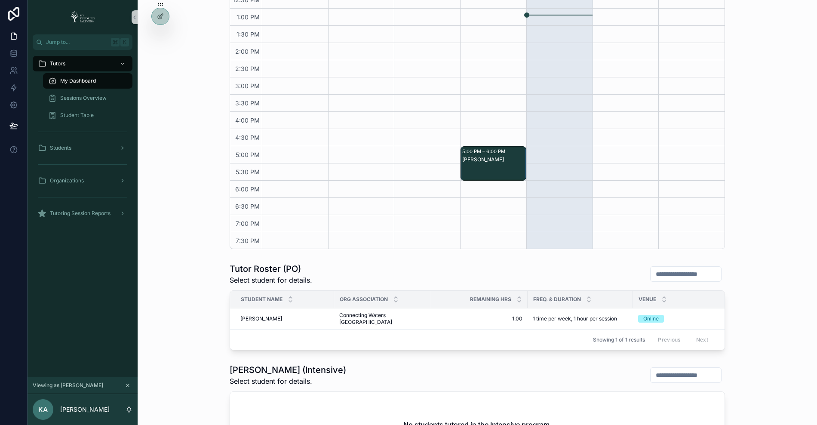
scroll to position [209, 0]
click at [84, 212] on span "Tutoring Session Reports" at bounding box center [80, 213] width 61 height 7
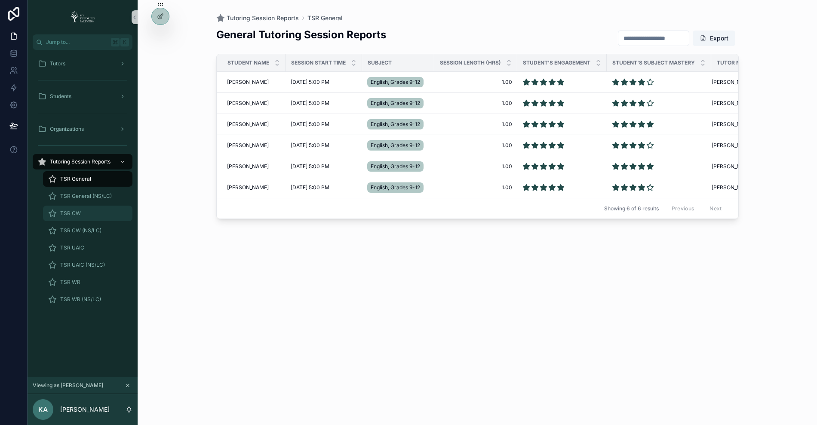
click at [80, 208] on div "TSR CW" at bounding box center [87, 213] width 79 height 14
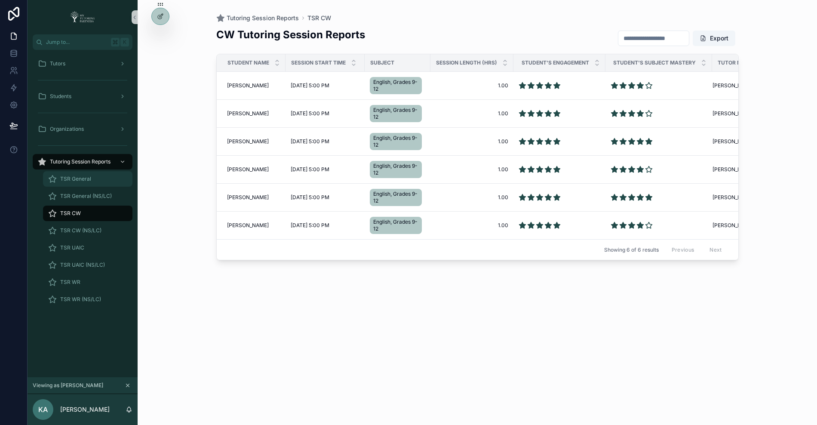
click at [84, 176] on span "TSR General" at bounding box center [75, 178] width 31 height 7
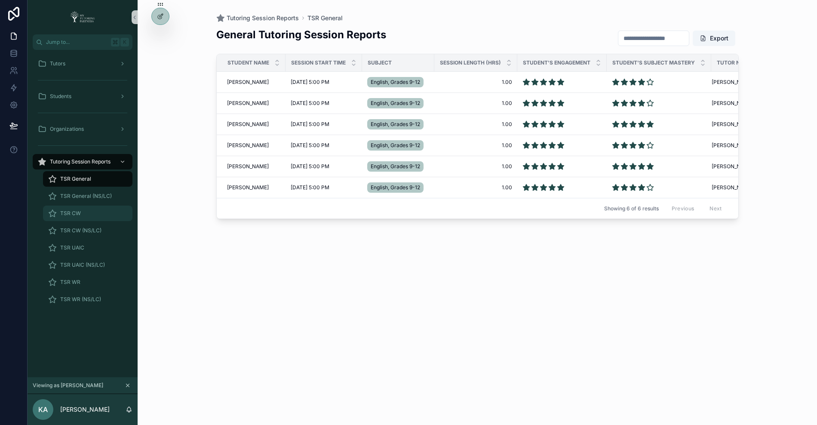
click at [76, 208] on div "TSR CW" at bounding box center [87, 213] width 79 height 14
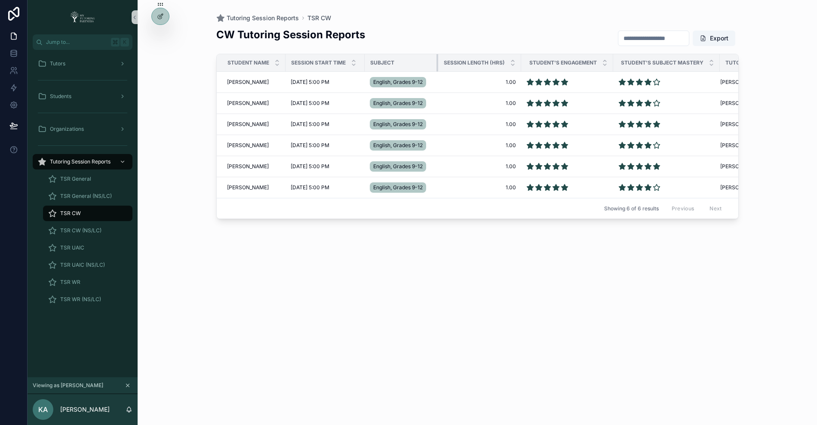
drag, startPoint x: 429, startPoint y: 65, endPoint x: 437, endPoint y: 65, distance: 7.7
click at [437, 65] on tr "Student Name Session Start Time Subject Session Length (Hrs) Student's Engageme…" at bounding box center [501, 63] width 568 height 18
drag, startPoint x: 519, startPoint y: 60, endPoint x: 508, endPoint y: 60, distance: 11.2
click at [508, 60] on th "Session Length (Hrs)" at bounding box center [479, 63] width 83 height 18
drag, startPoint x: 283, startPoint y: 59, endPoint x: 279, endPoint y: 59, distance: 4.7
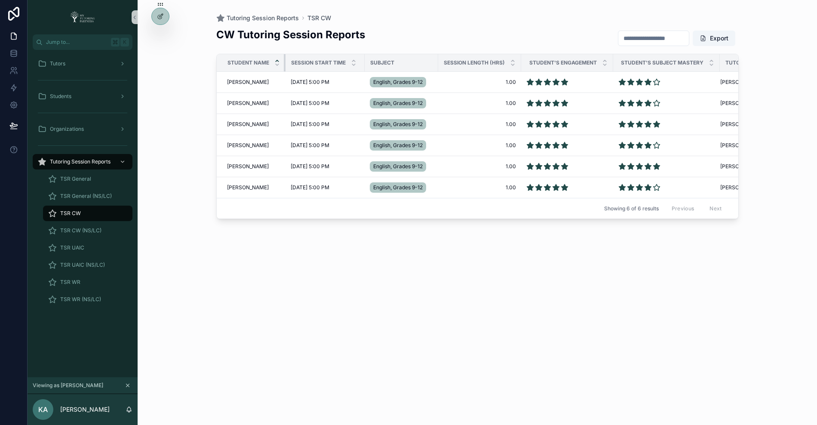
click at [279, 59] on th "Student Name" at bounding box center [251, 63] width 69 height 18
drag, startPoint x: 283, startPoint y: 61, endPoint x: 279, endPoint y: 61, distance: 4.7
click at [279, 61] on th "Student Name" at bounding box center [251, 63] width 69 height 18
drag, startPoint x: 717, startPoint y: 60, endPoint x: 708, endPoint y: 63, distance: 10.5
click at [708, 63] on th "Student's Subject Mastery" at bounding box center [665, 63] width 104 height 18
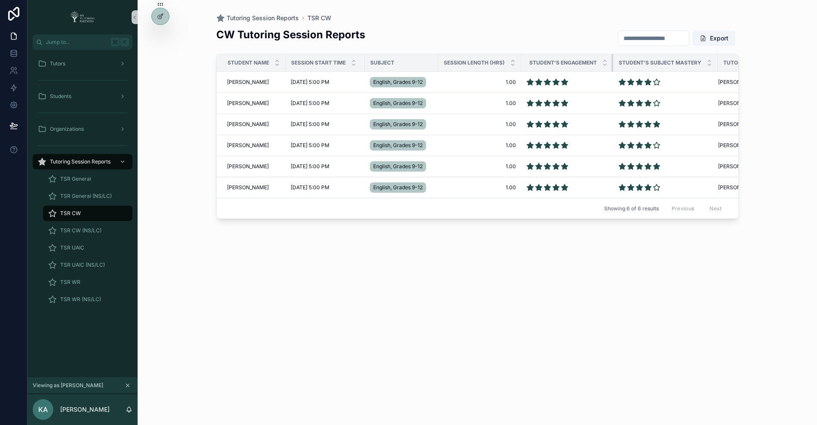
drag, startPoint x: 610, startPoint y: 60, endPoint x: 610, endPoint y: 66, distance: 6.1
click at [610, 66] on th "Student's Engagement" at bounding box center [567, 63] width 92 height 18
drag, startPoint x: 610, startPoint y: 66, endPoint x: 601, endPoint y: 67, distance: 9.1
click at [601, 67] on th "Student's Engagement" at bounding box center [565, 63] width 89 height 18
click at [76, 60] on div "Tutors" at bounding box center [82, 64] width 89 height 14
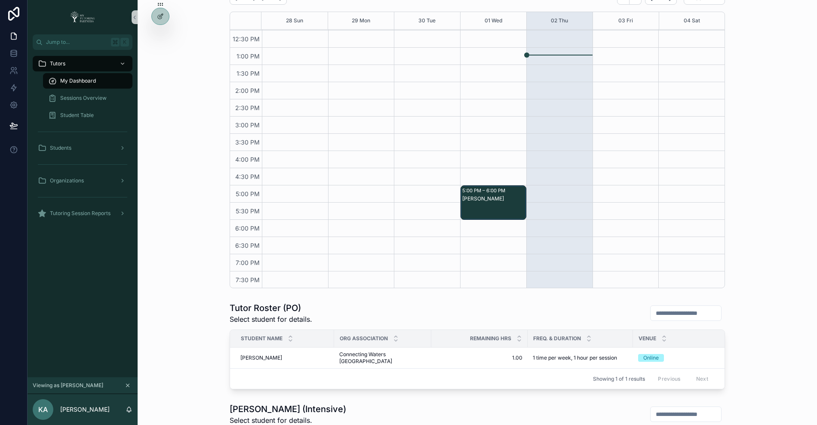
scroll to position [302, 0]
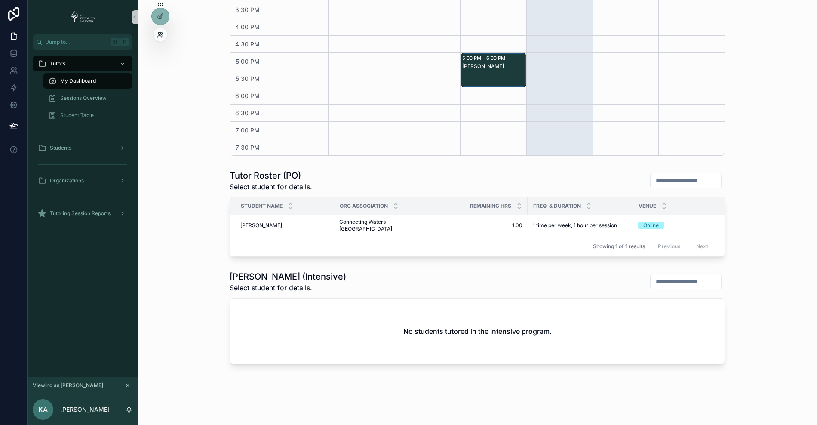
click at [159, 37] on icon at bounding box center [160, 34] width 7 height 7
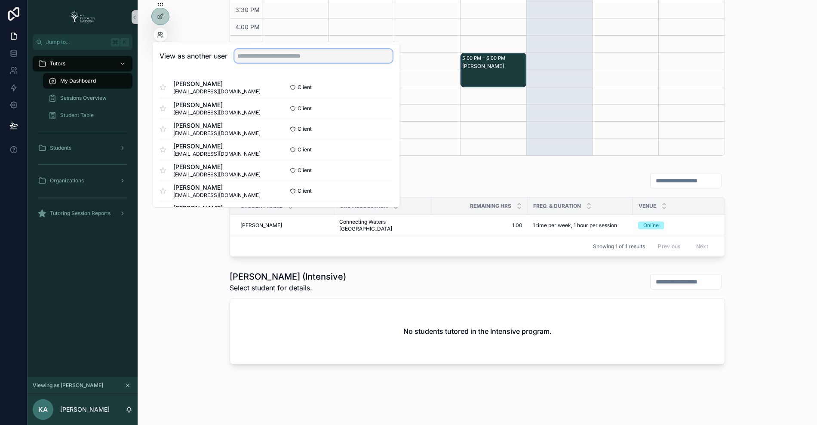
click at [250, 56] on input "text" at bounding box center [313, 56] width 158 height 14
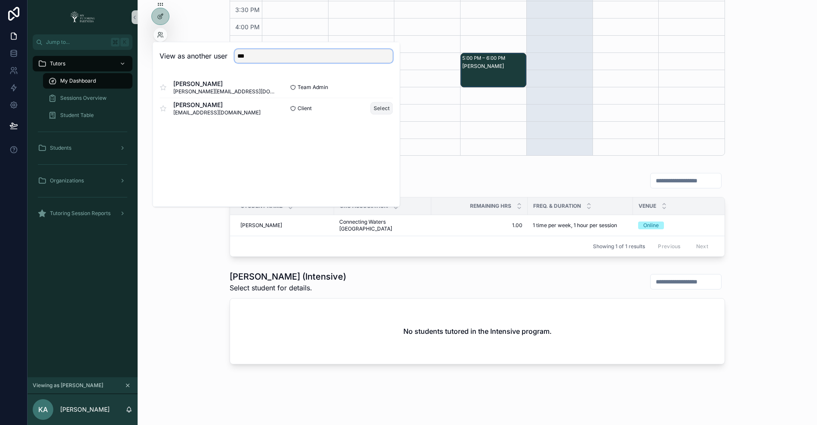
type input "***"
click at [381, 109] on button "Select" at bounding box center [382, 108] width 22 height 12
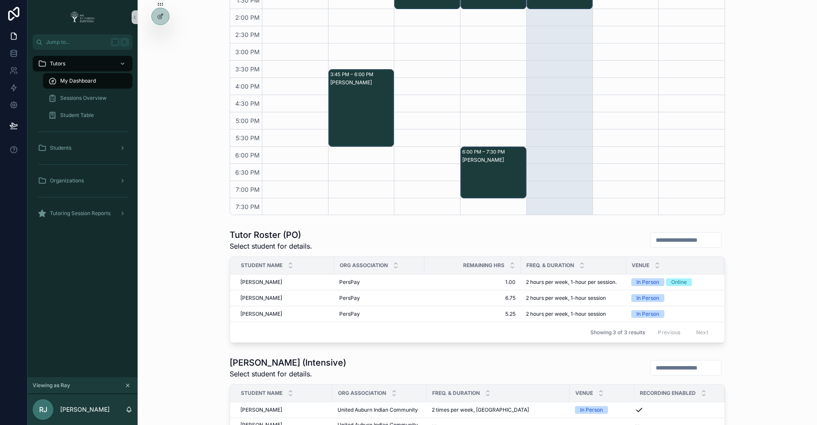
scroll to position [381, 0]
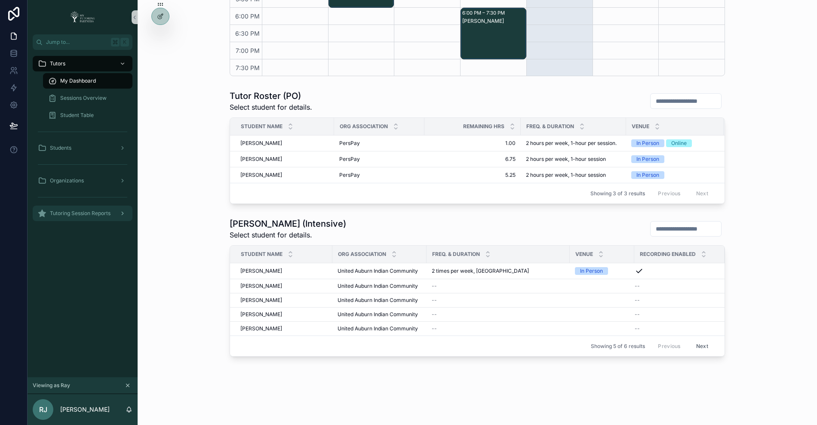
click at [82, 217] on div "Tutoring Session Reports" at bounding box center [82, 213] width 89 height 14
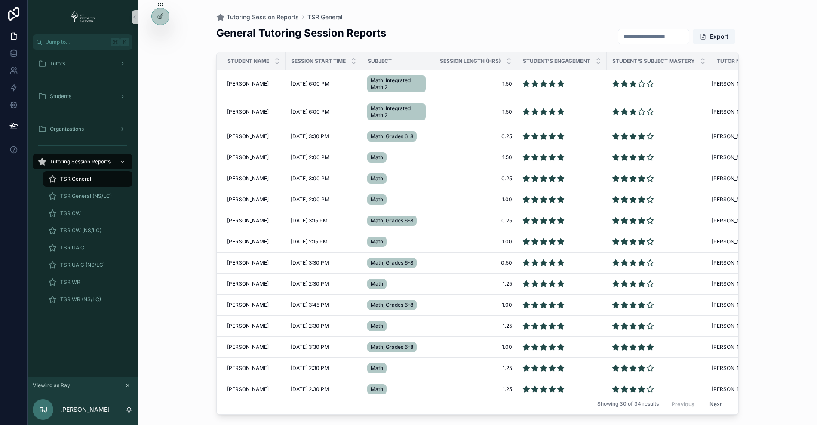
click at [95, 177] on div "TSR General" at bounding box center [87, 179] width 79 height 14
click at [250, 81] on span "[PERSON_NAME]" at bounding box center [248, 83] width 42 height 7
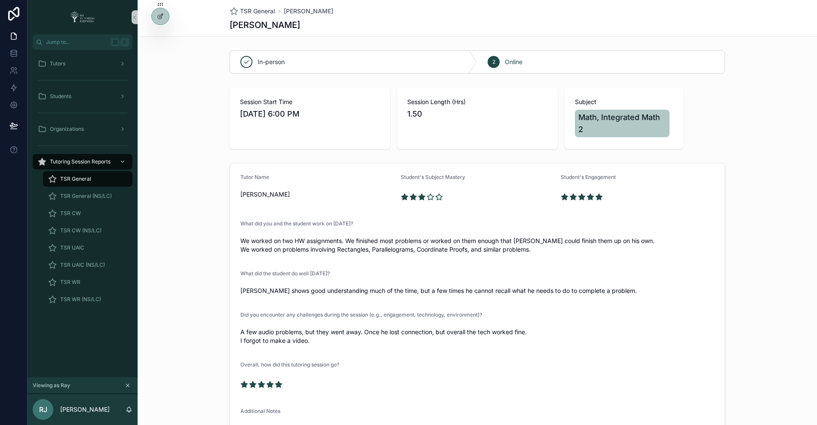
click at [96, 173] on div "TSR General" at bounding box center [87, 179] width 79 height 14
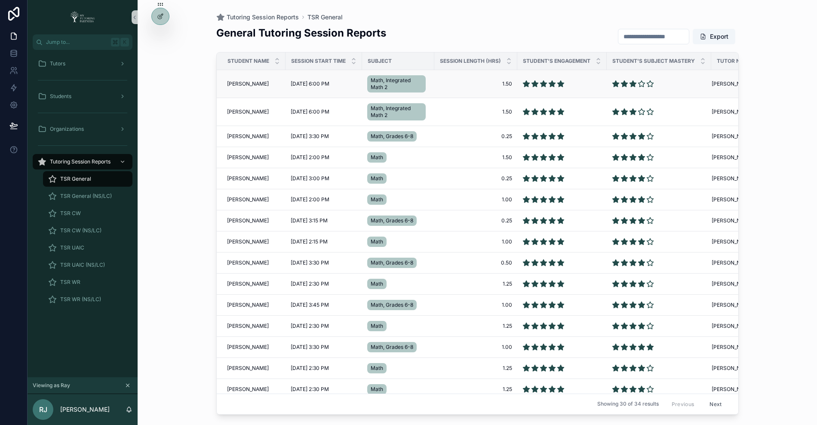
click at [242, 86] on span "[PERSON_NAME]" at bounding box center [248, 83] width 42 height 7
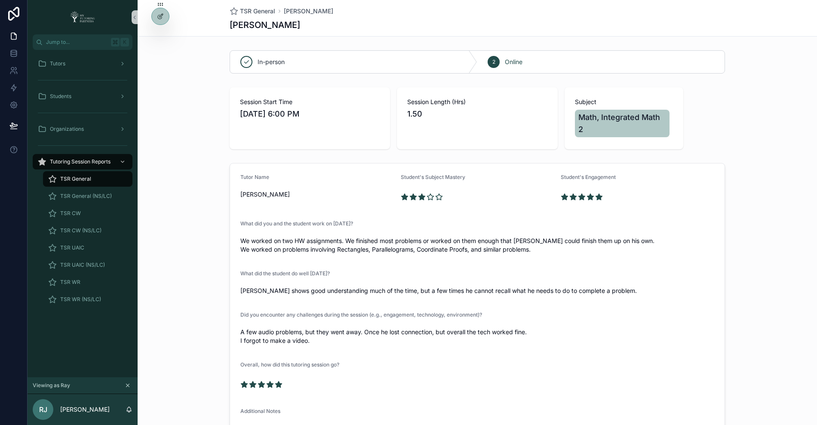
scroll to position [6, 0]
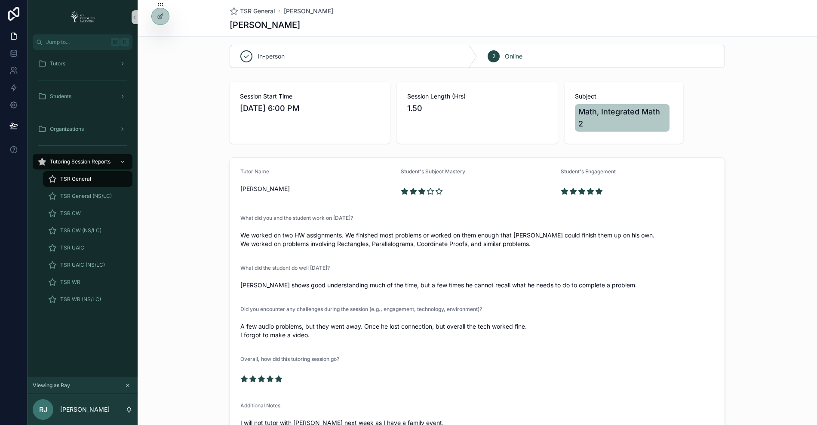
click at [202, 109] on div "Session Start Time [DATE] 6:00 PM Session Length (Hrs) 1.50 Subject Math, Integ…" at bounding box center [477, 112] width 679 height 69
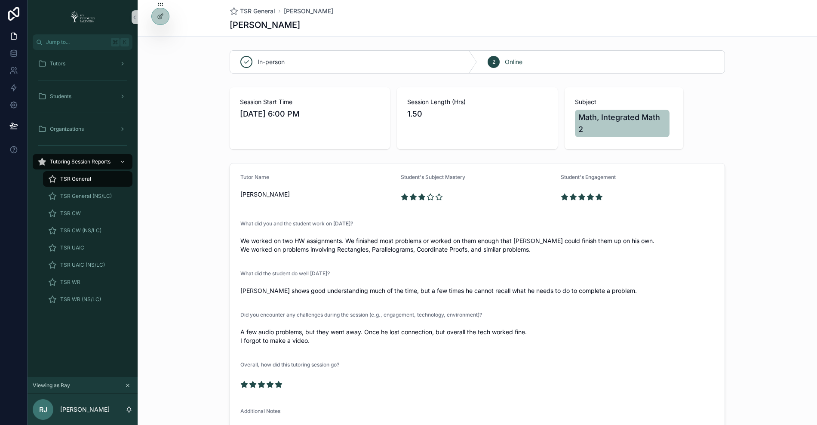
click at [490, 64] on div "2" at bounding box center [494, 62] width 12 height 12
click at [502, 59] on div "2 Online" at bounding box center [600, 62] width 247 height 22
click at [75, 64] on div "Tutors" at bounding box center [82, 64] width 89 height 14
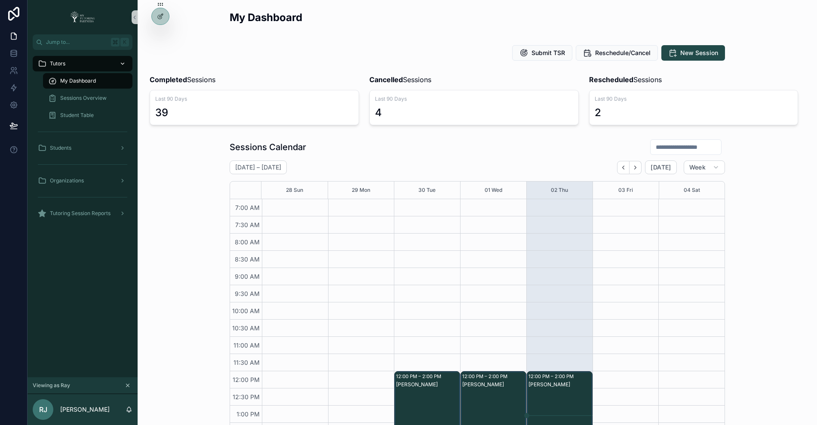
scroll to position [188, 0]
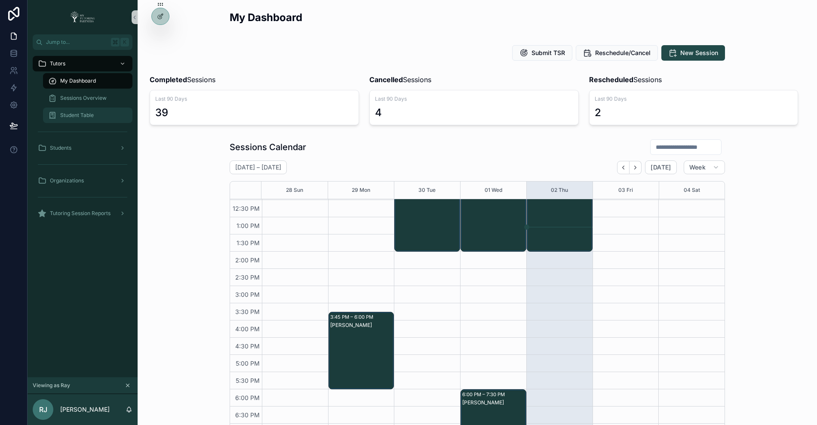
click at [83, 108] on div "Student Table" at bounding box center [87, 115] width 79 height 14
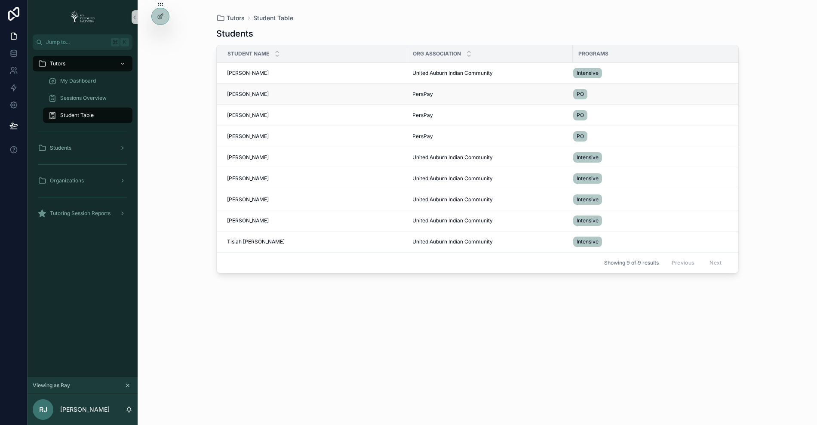
click at [235, 87] on td "[PERSON_NAME] [PERSON_NAME]" at bounding box center [312, 94] width 190 height 21
click at [236, 93] on span "[PERSON_NAME]" at bounding box center [248, 94] width 42 height 7
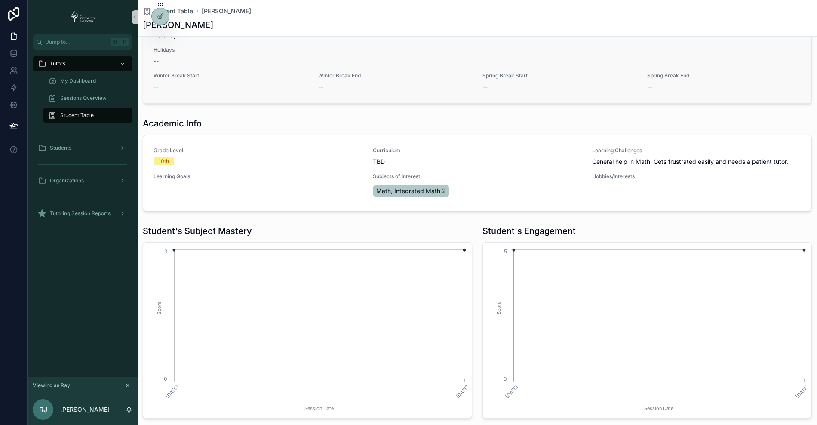
scroll to position [368, 0]
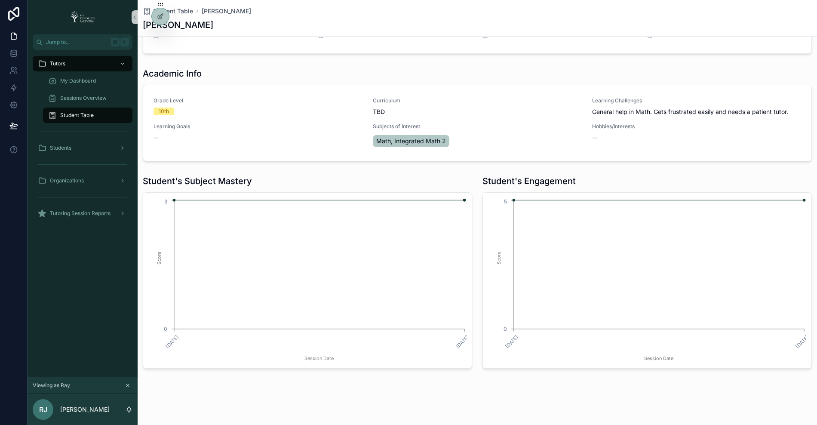
click at [94, 116] on div "Student Table" at bounding box center [87, 115] width 79 height 14
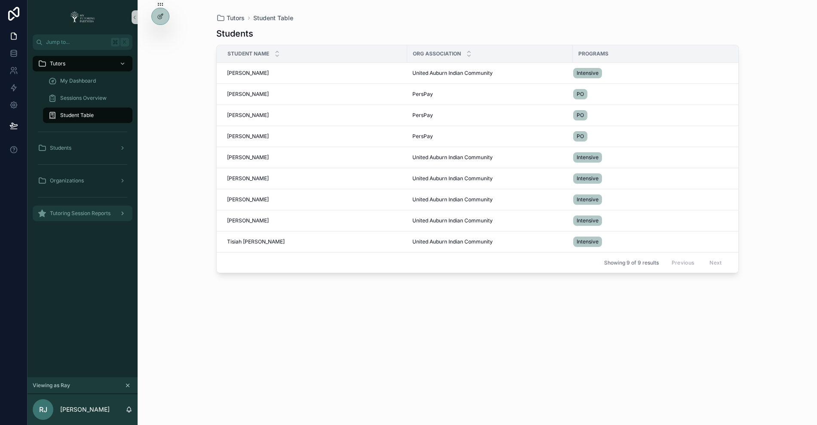
click at [92, 214] on span "Tutoring Session Reports" at bounding box center [80, 213] width 61 height 7
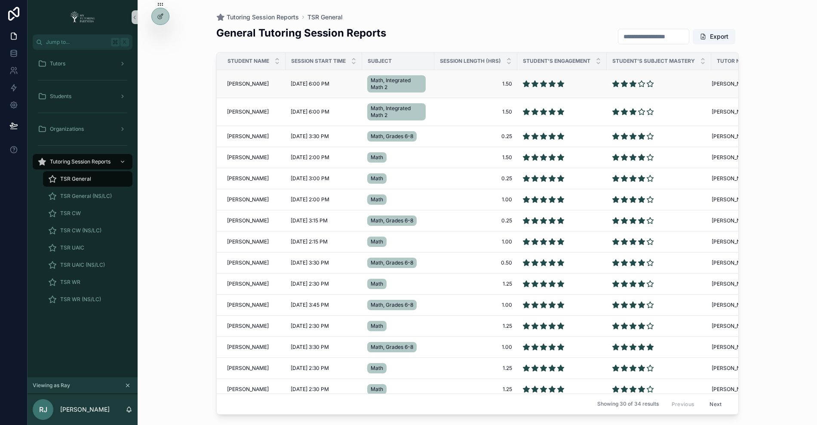
click at [240, 84] on span "[PERSON_NAME]" at bounding box center [248, 83] width 42 height 7
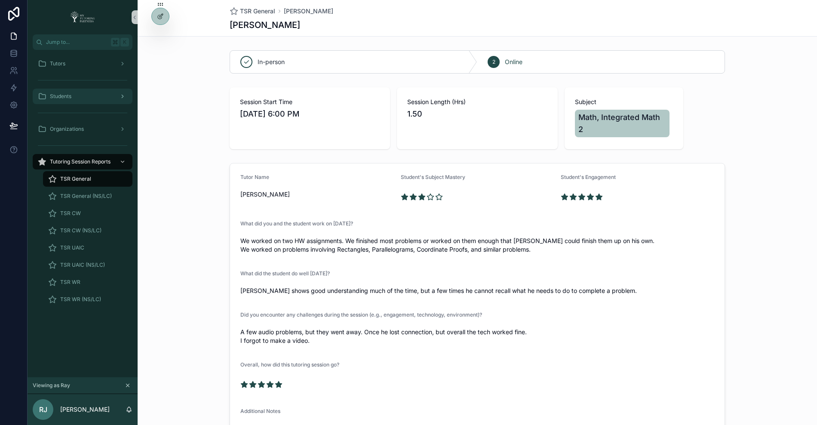
click at [87, 99] on div "Students" at bounding box center [82, 96] width 89 height 14
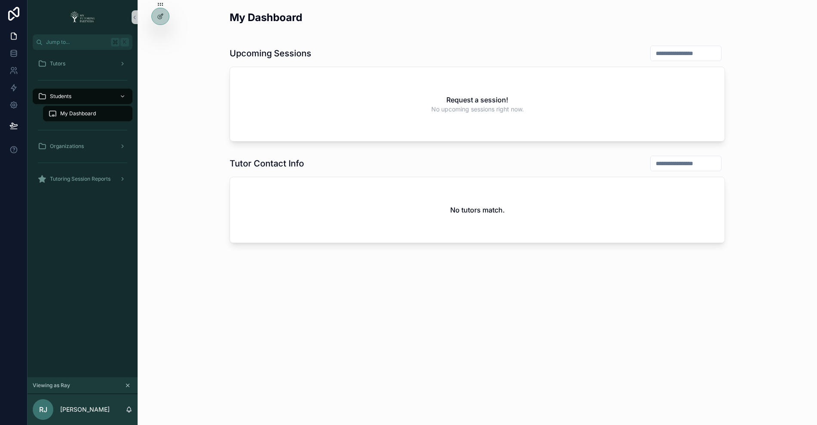
click at [78, 115] on span "My Dashboard" at bounding box center [78, 113] width 36 height 7
click at [92, 62] on div "Tutors" at bounding box center [82, 64] width 89 height 14
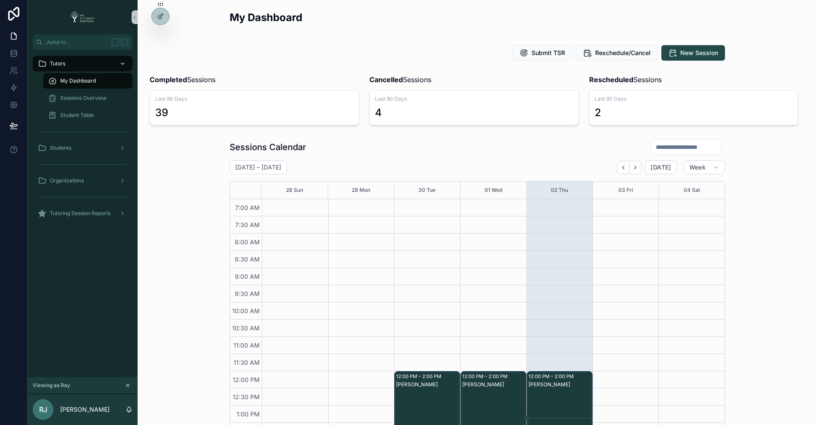
scroll to position [188, 0]
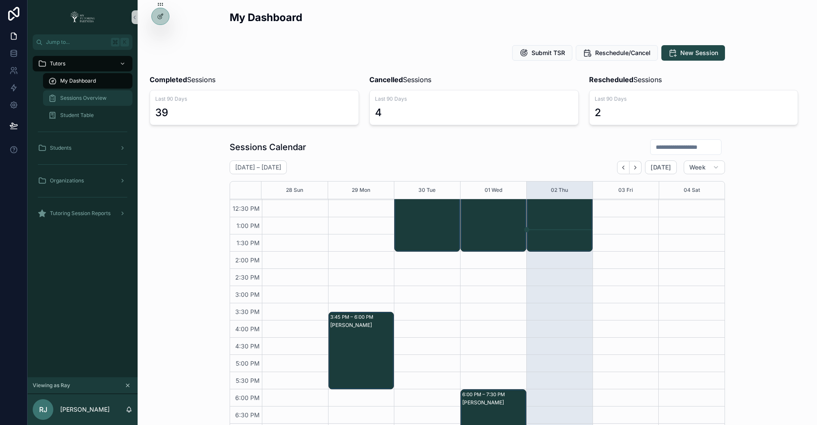
click at [102, 94] on div "Sessions Overview" at bounding box center [87, 98] width 79 height 14
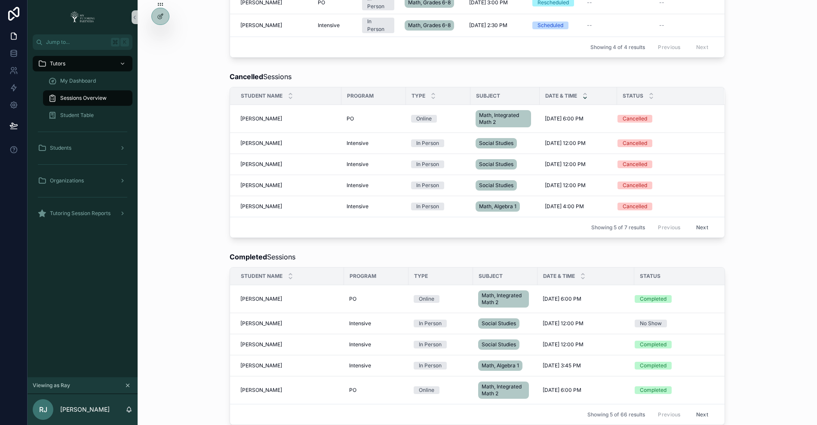
scroll to position [315, 0]
